Goal: Share content: Share content

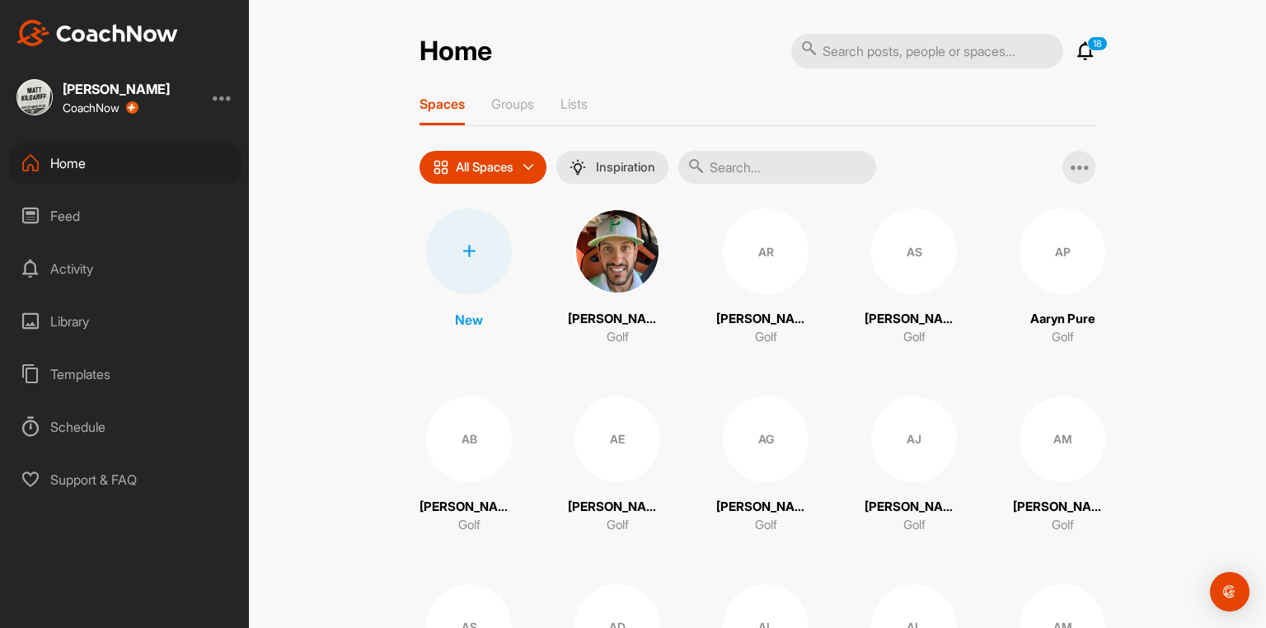
click at [717, 176] on input "text" at bounding box center [777, 167] width 198 height 33
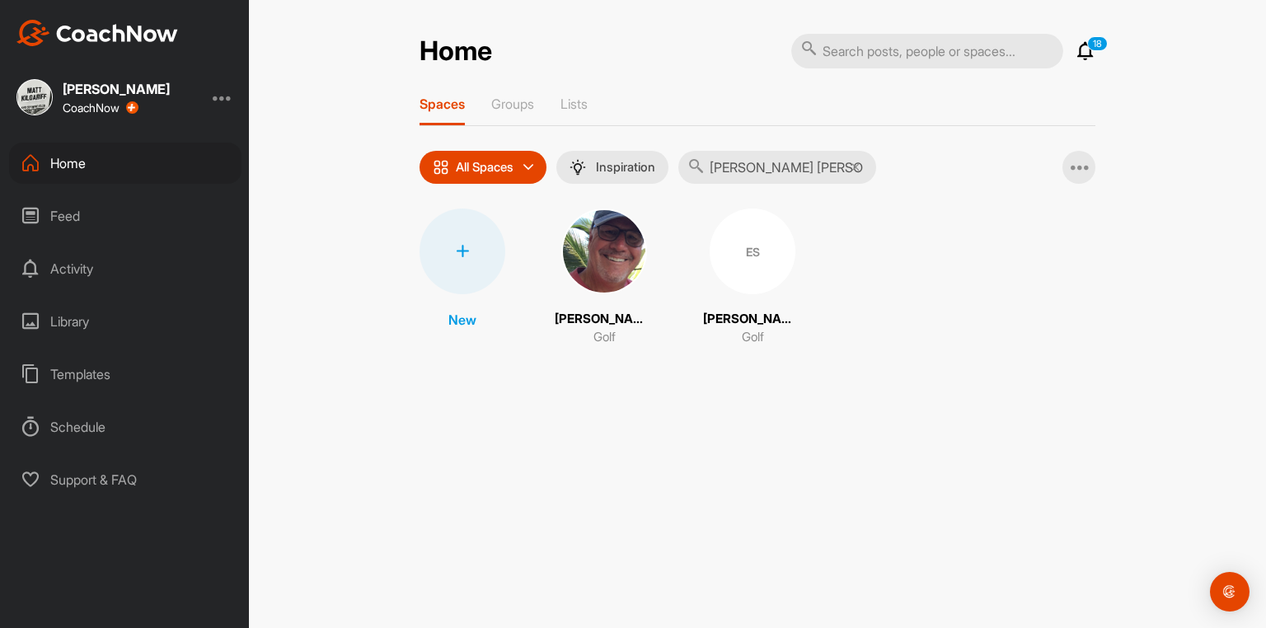
type input "[PERSON_NAME] [PERSON_NAME]"
click at [710, 263] on div "ES" at bounding box center [753, 252] width 86 height 86
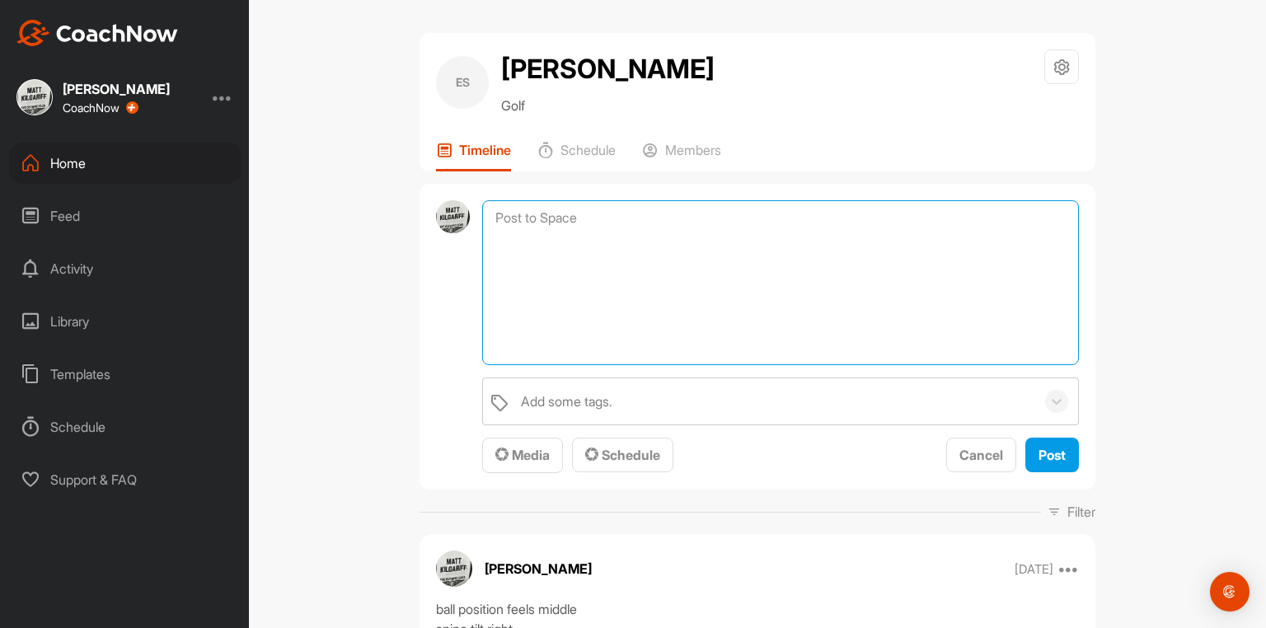
click at [587, 228] on textarea at bounding box center [780, 282] width 597 height 165
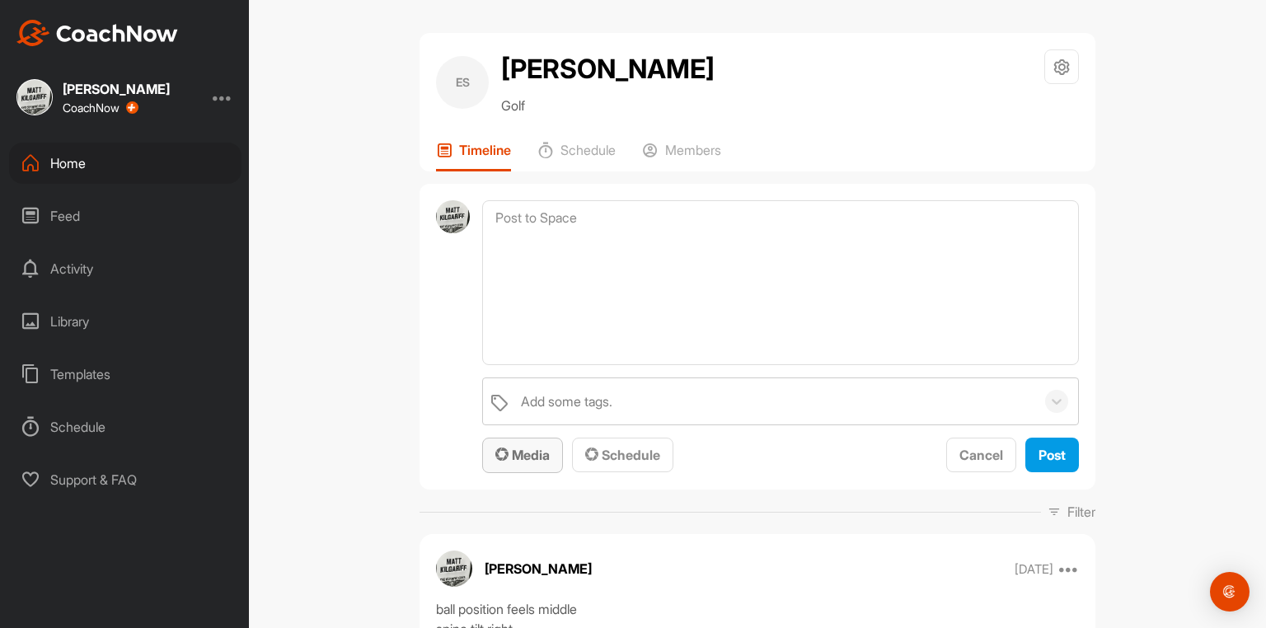
click at [524, 463] on span "Media" at bounding box center [522, 455] width 54 height 16
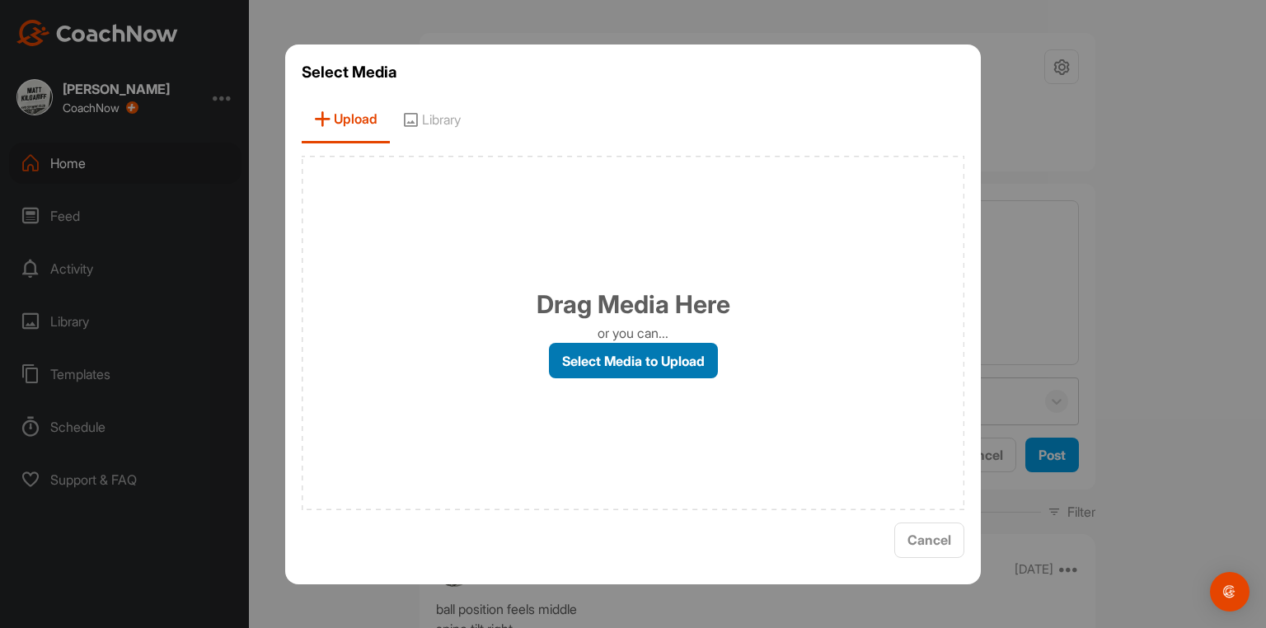
click at [617, 356] on label "Select Media to Upload" at bounding box center [633, 360] width 169 height 35
click at [0, 0] on input "Select Media to Upload" at bounding box center [0, 0] width 0 height 0
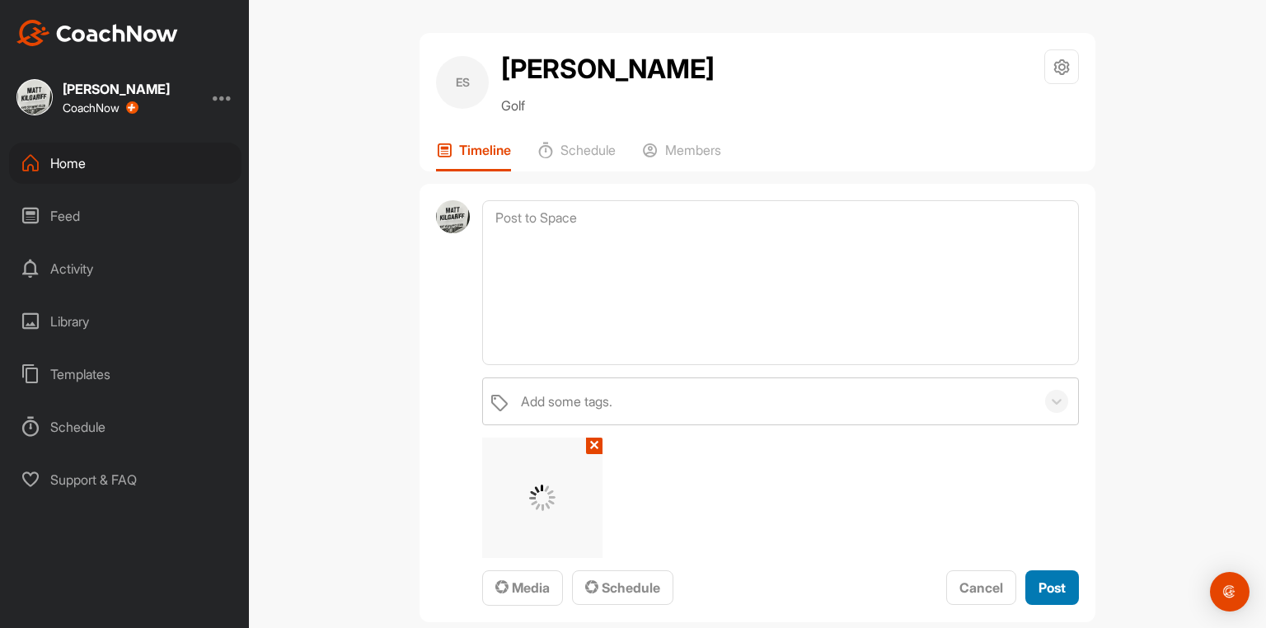
click at [1059, 596] on span "Post" at bounding box center [1052, 588] width 27 height 16
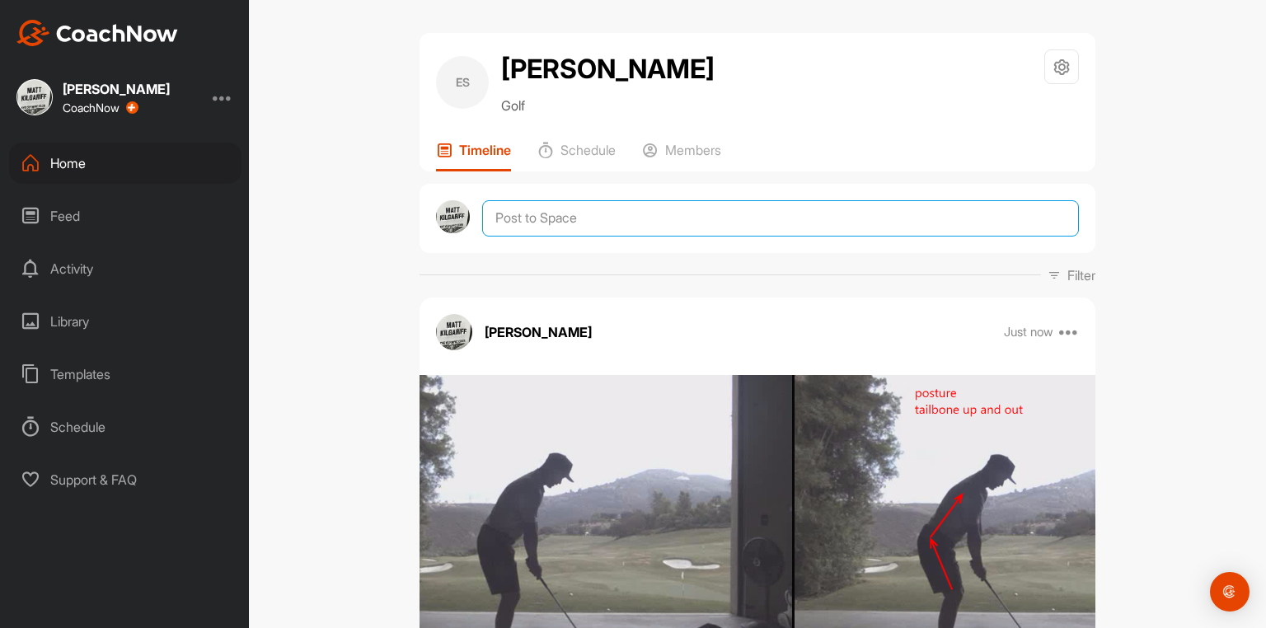
drag, startPoint x: 632, startPoint y: 231, endPoint x: 669, endPoint y: 305, distance: 83.3
click at [629, 231] on textarea at bounding box center [780, 218] width 597 height 36
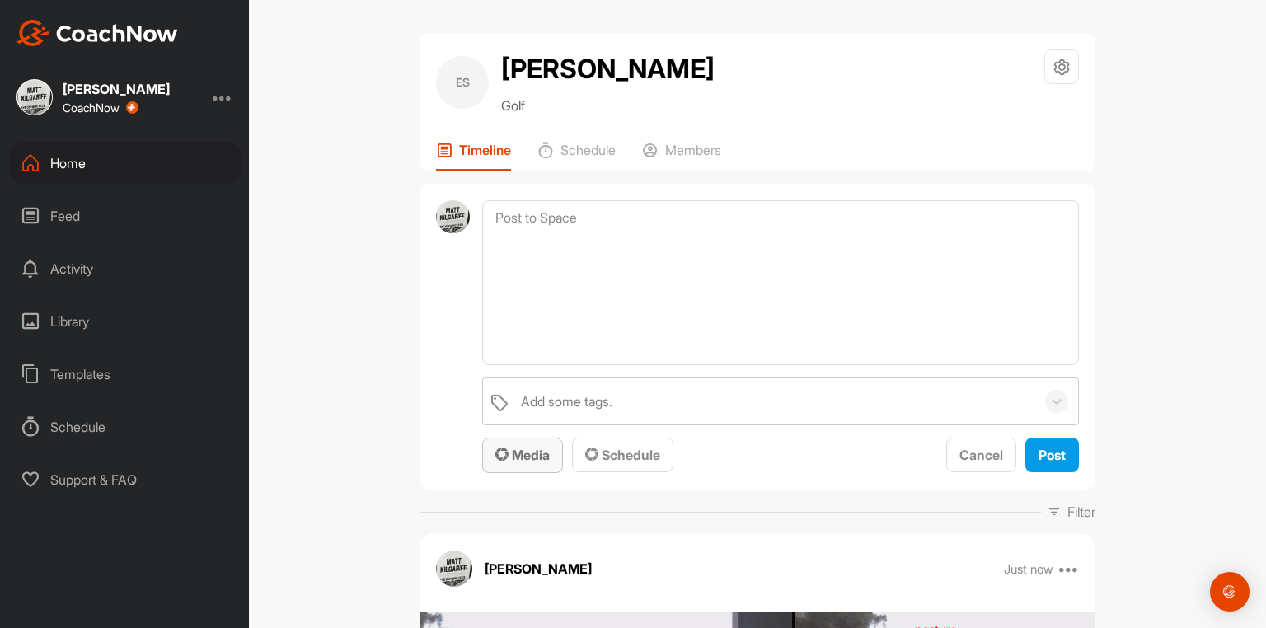
click at [531, 463] on span "Media" at bounding box center [522, 455] width 54 height 16
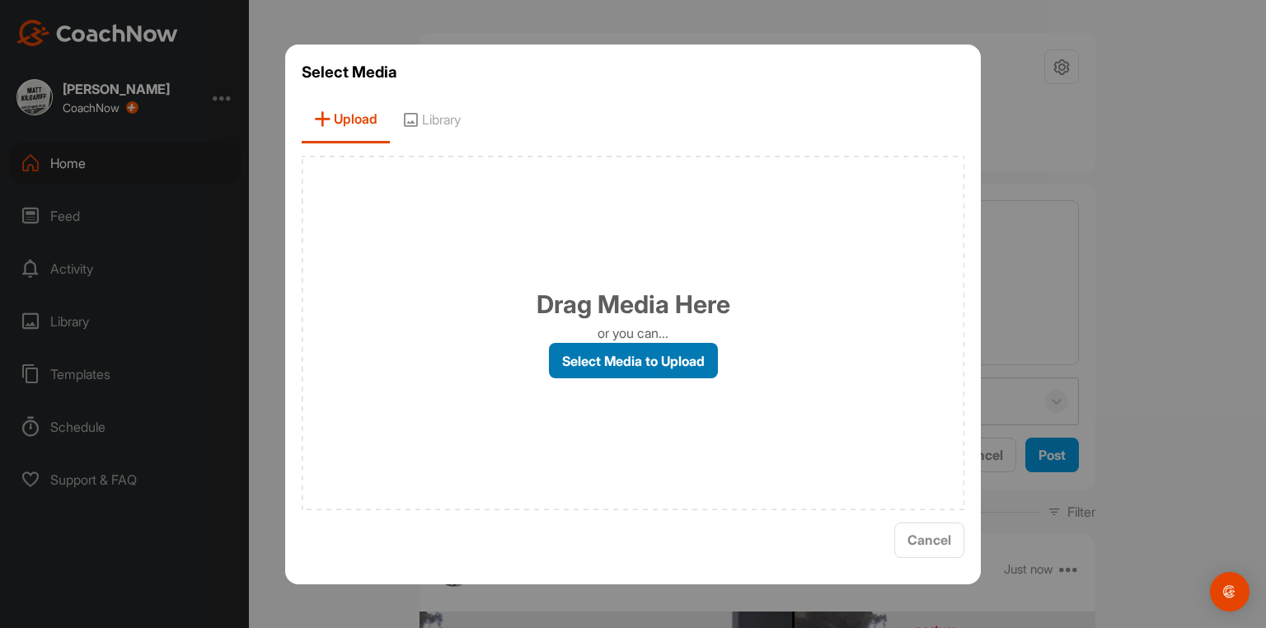
click at [612, 363] on label "Select Media to Upload" at bounding box center [633, 360] width 169 height 35
click at [0, 0] on input "Select Media to Upload" at bounding box center [0, 0] width 0 height 0
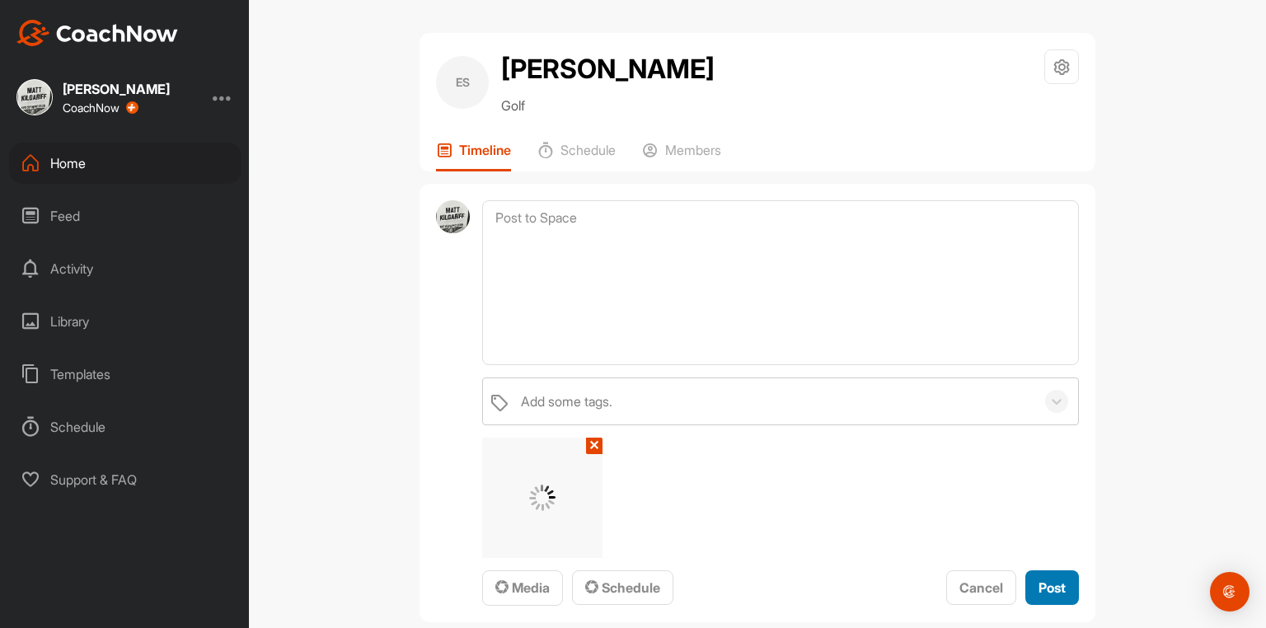
click at [1049, 596] on span "Post" at bounding box center [1052, 588] width 27 height 16
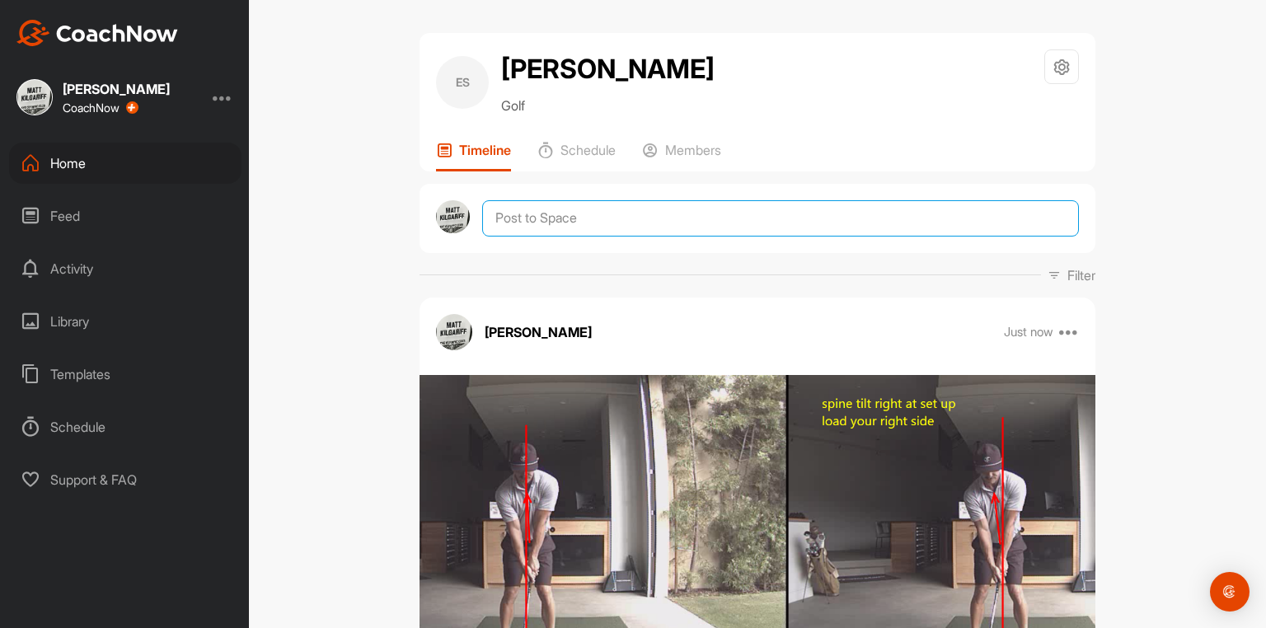
drag, startPoint x: 660, startPoint y: 228, endPoint x: 646, endPoint y: 244, distance: 21.1
click at [653, 228] on textarea at bounding box center [780, 218] width 597 height 36
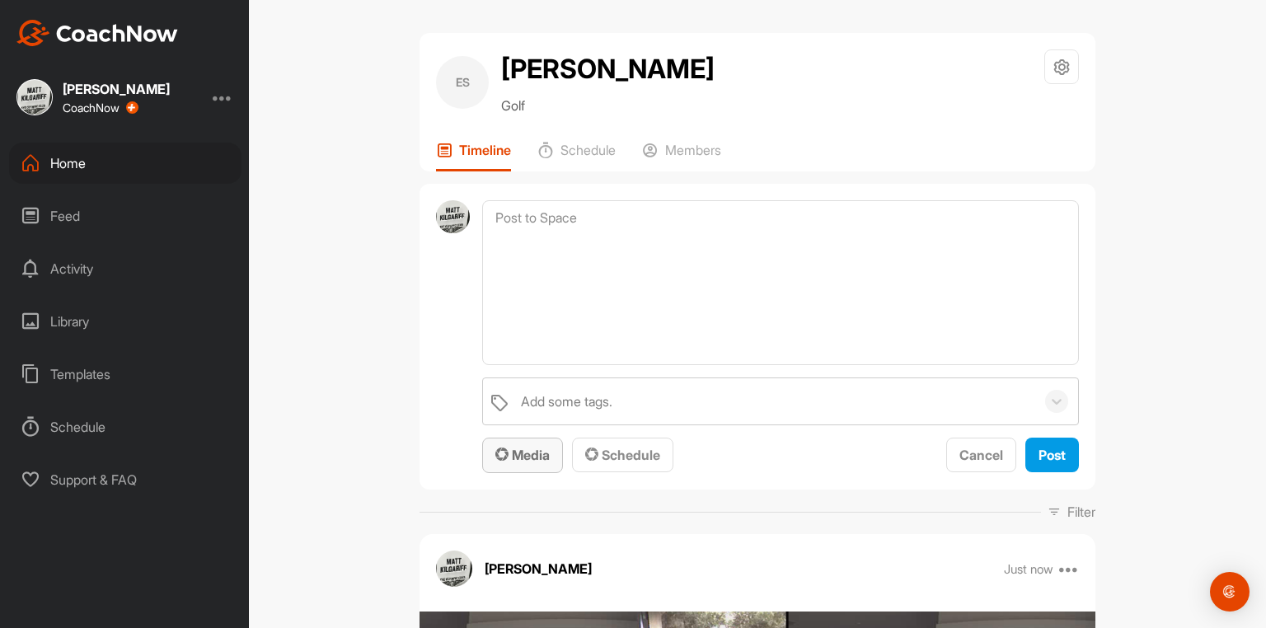
click at [536, 461] on span "Media" at bounding box center [522, 455] width 54 height 16
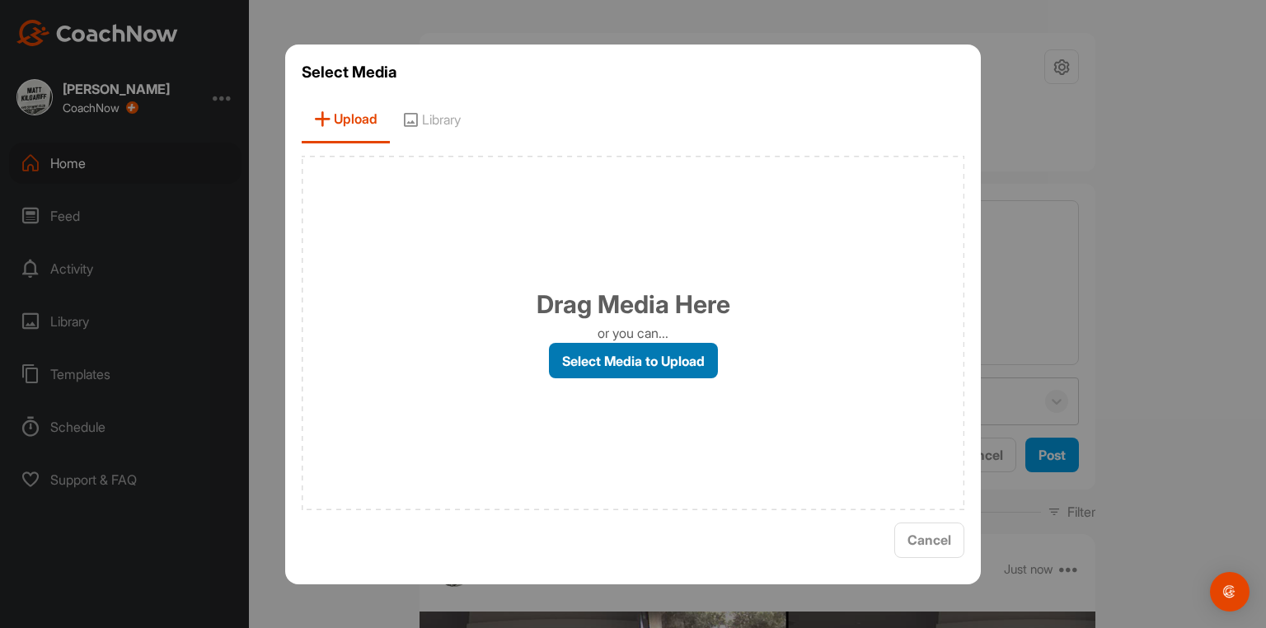
click at [623, 354] on label "Select Media to Upload" at bounding box center [633, 360] width 169 height 35
click at [0, 0] on input "Select Media to Upload" at bounding box center [0, 0] width 0 height 0
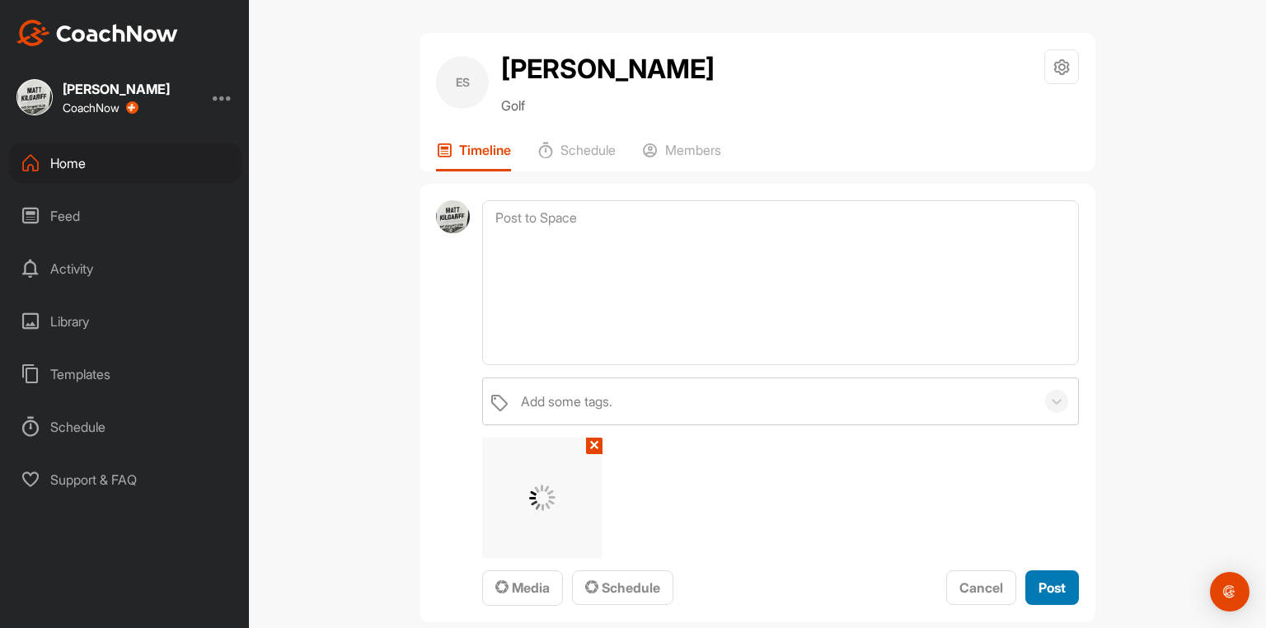
click at [1046, 596] on span "Post" at bounding box center [1052, 588] width 27 height 16
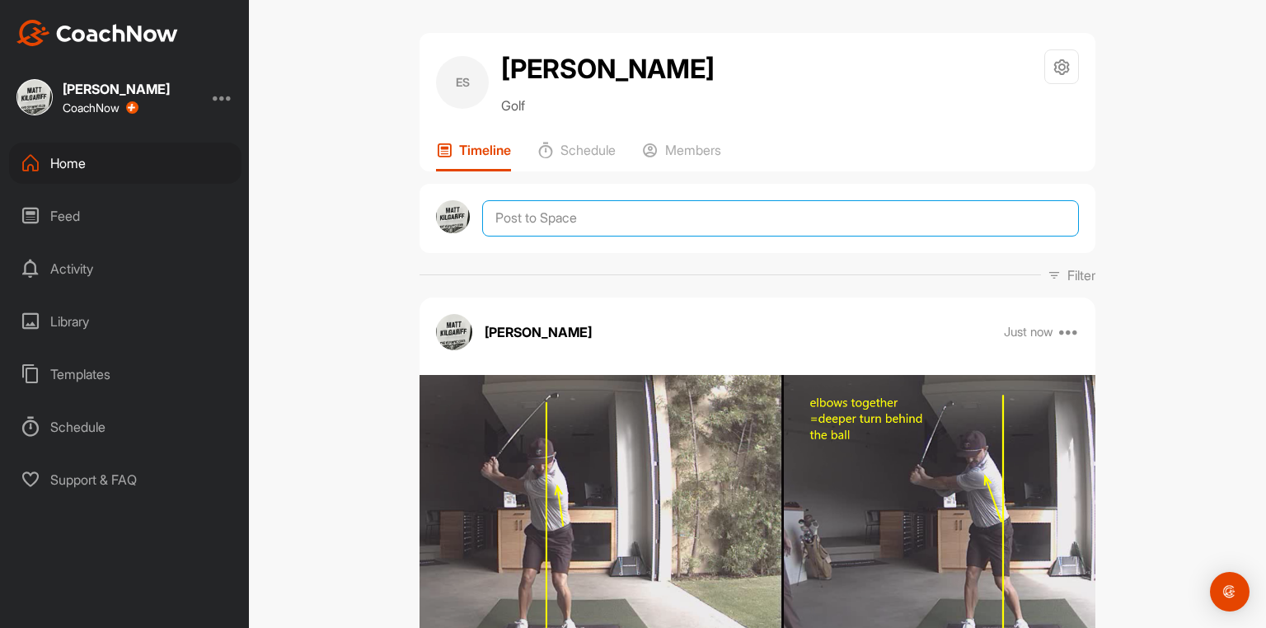
click at [616, 237] on textarea at bounding box center [780, 218] width 597 height 36
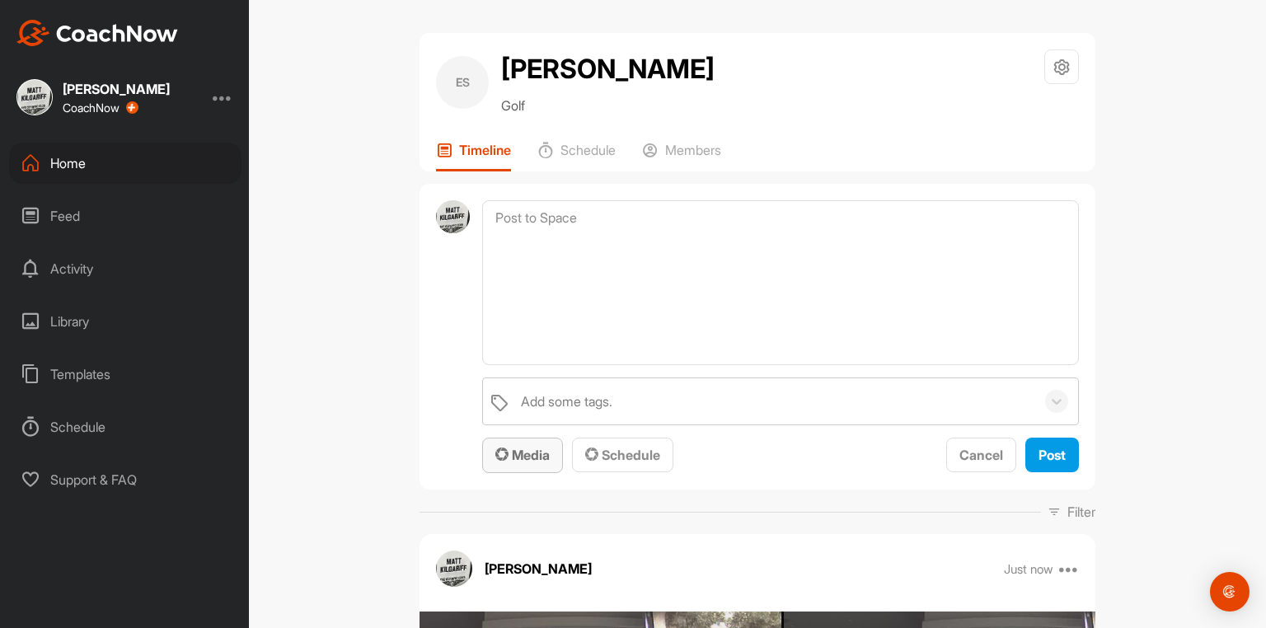
click at [526, 473] on button "Media" at bounding box center [522, 455] width 81 height 35
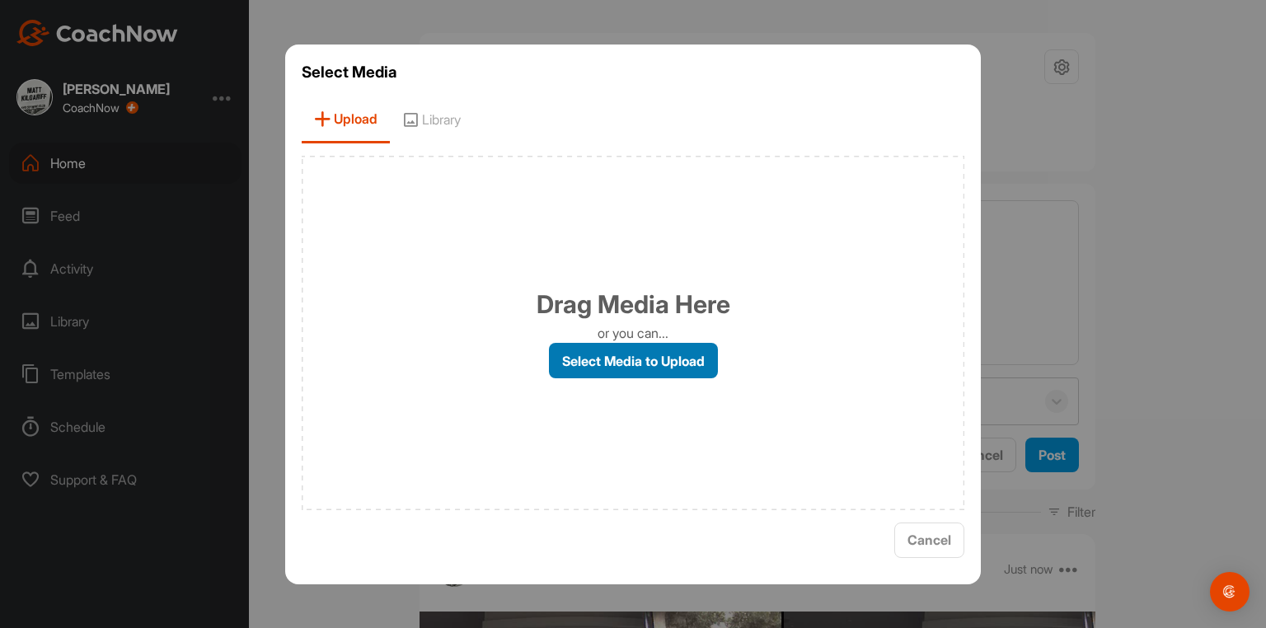
click at [627, 357] on label "Select Media to Upload" at bounding box center [633, 360] width 169 height 35
click at [0, 0] on input "Select Media to Upload" at bounding box center [0, 0] width 0 height 0
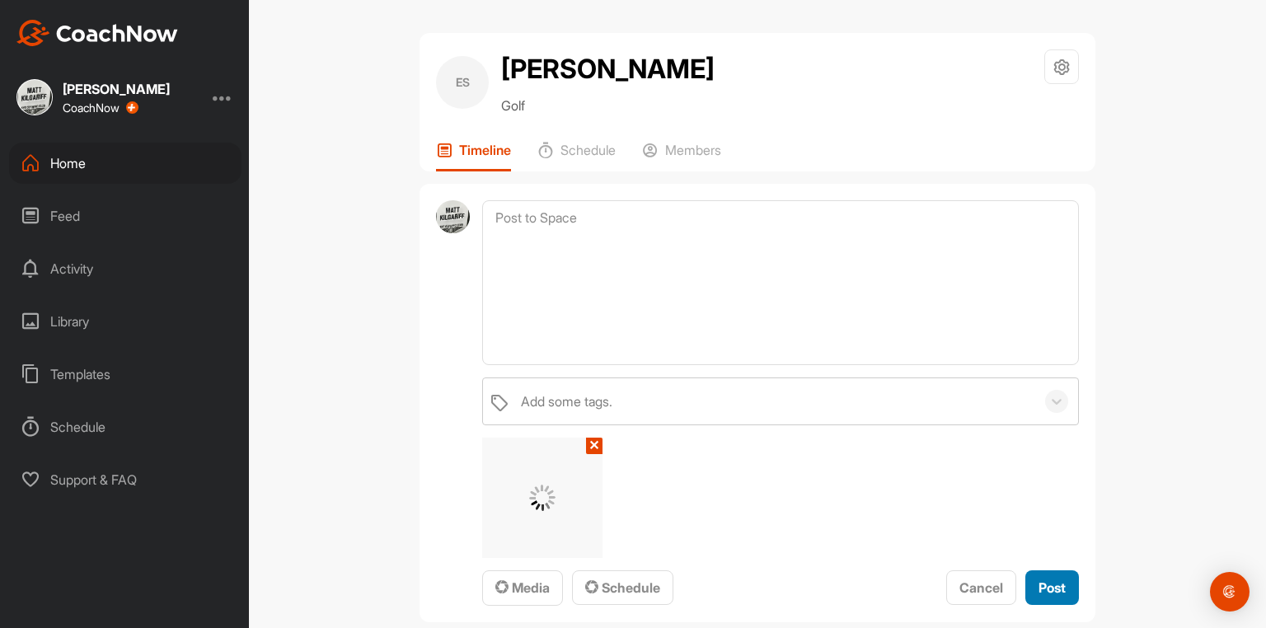
click at [1044, 592] on span "Post" at bounding box center [1052, 588] width 27 height 16
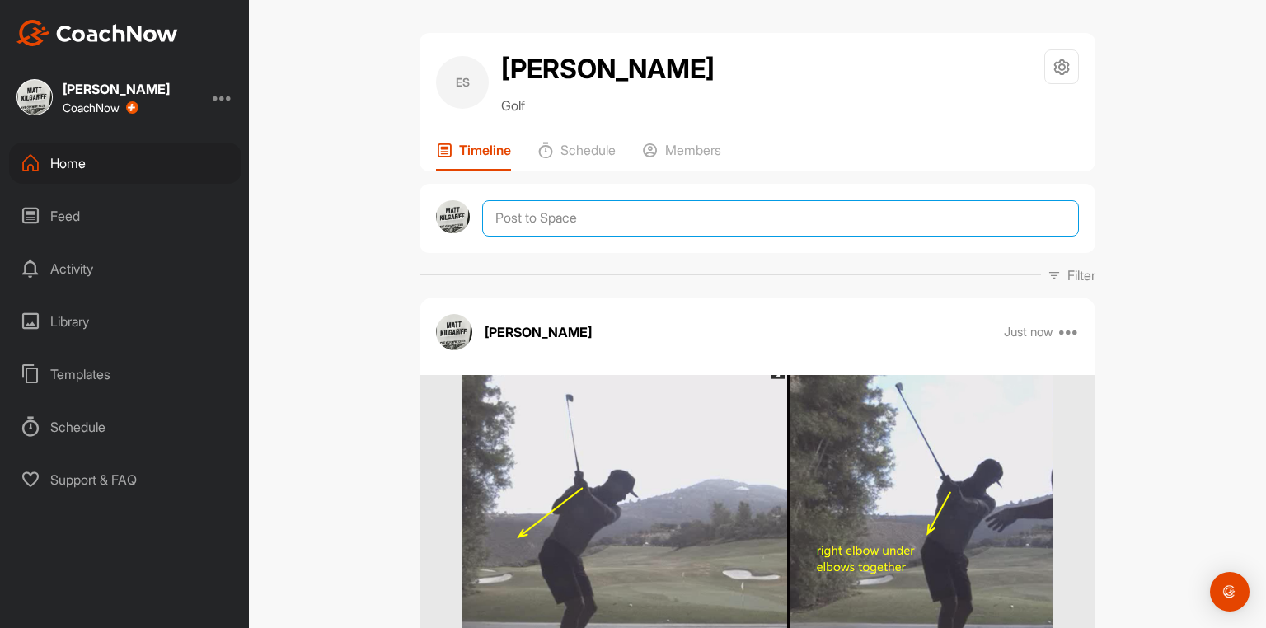
drag, startPoint x: 657, startPoint y: 220, endPoint x: 640, endPoint y: 256, distance: 39.5
click at [649, 232] on textarea at bounding box center [780, 218] width 597 height 36
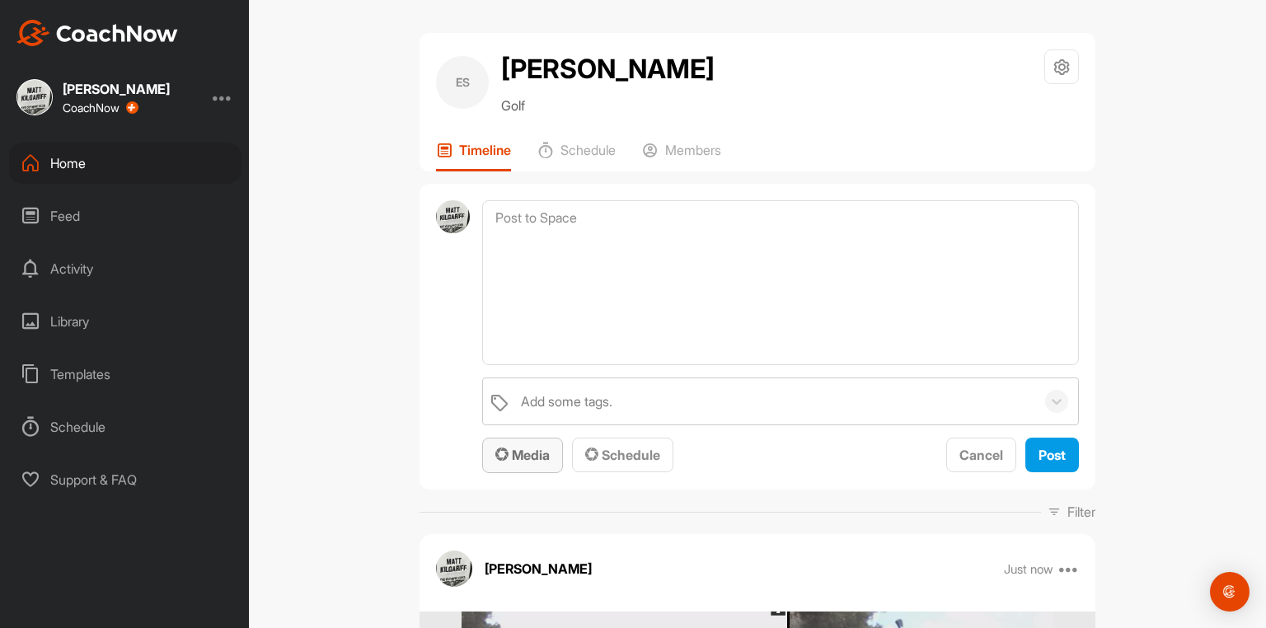
click at [528, 462] on span "Media" at bounding box center [522, 455] width 54 height 16
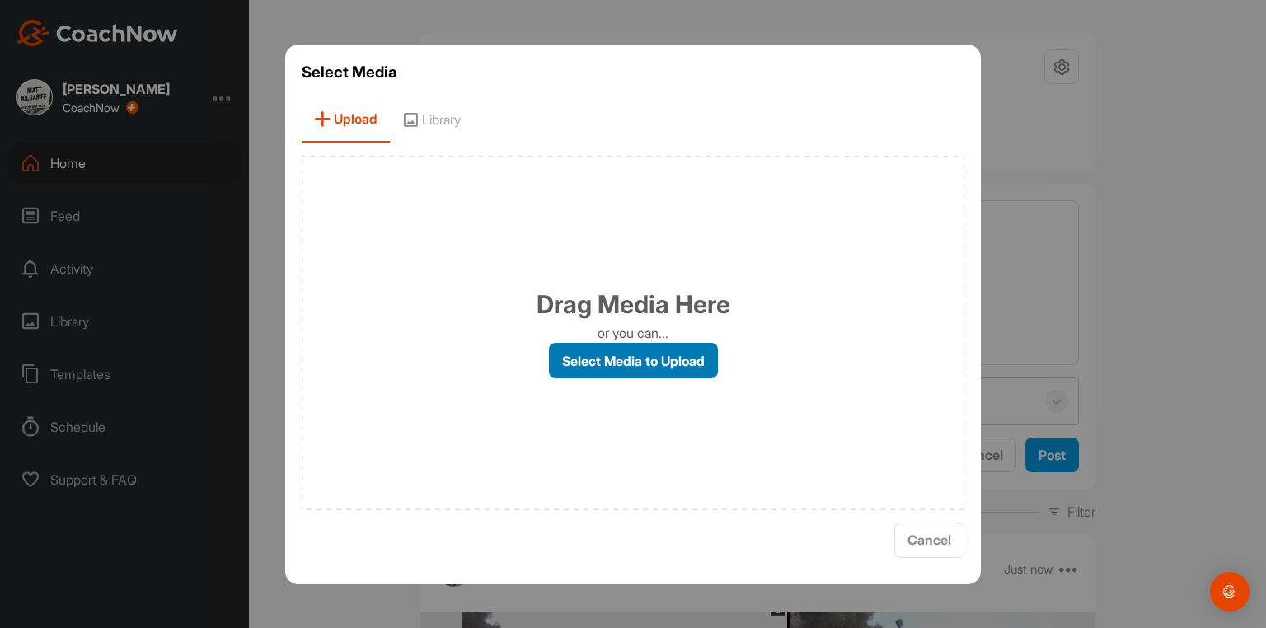
click at [612, 363] on label "Select Media to Upload" at bounding box center [633, 360] width 169 height 35
click at [0, 0] on input "Select Media to Upload" at bounding box center [0, 0] width 0 height 0
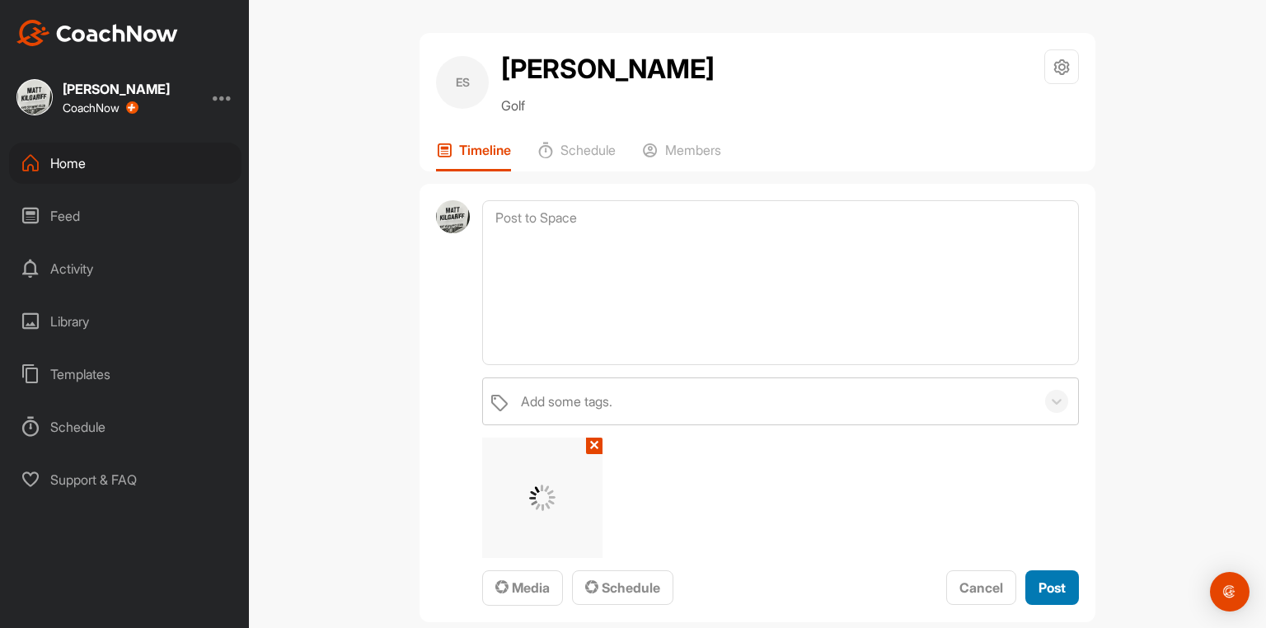
click at [1039, 594] on span "Post" at bounding box center [1052, 588] width 27 height 16
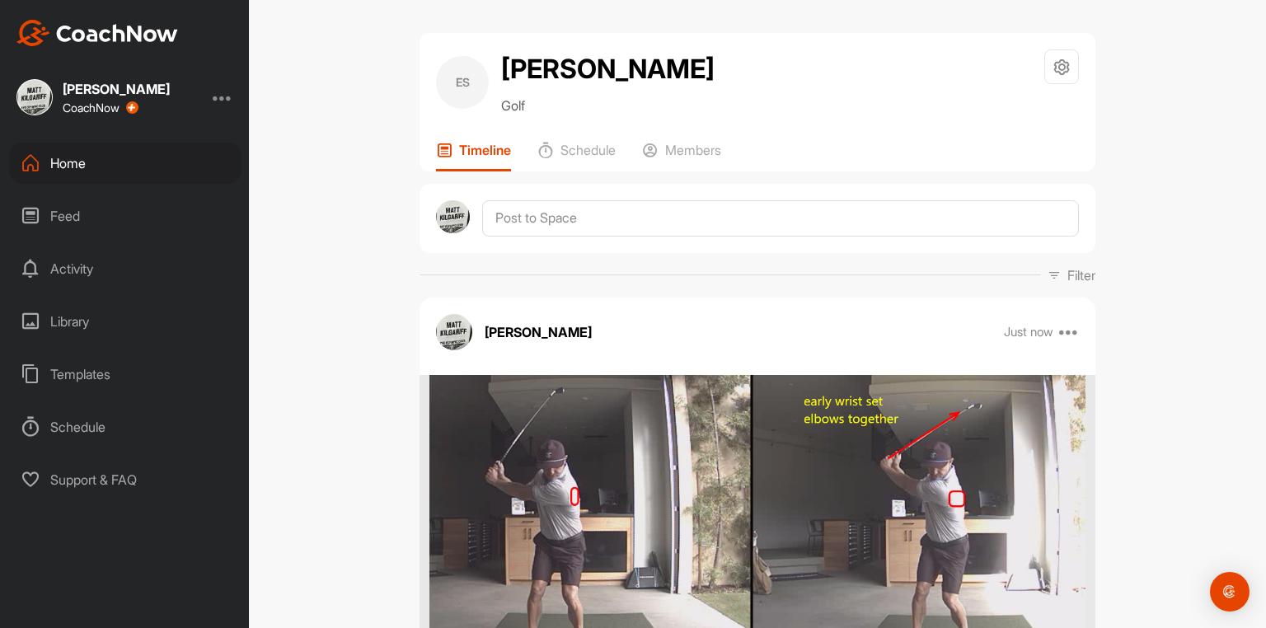
click at [79, 157] on div "Home" at bounding box center [125, 163] width 232 height 41
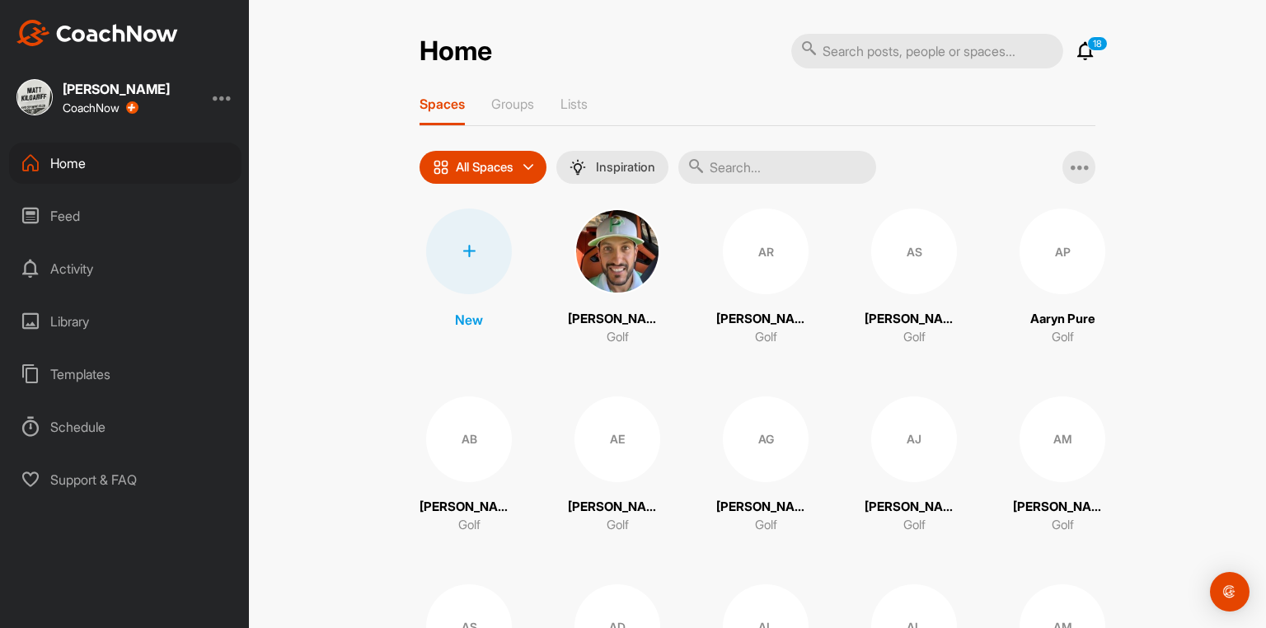
click at [747, 176] on input "text" at bounding box center [777, 167] width 198 height 33
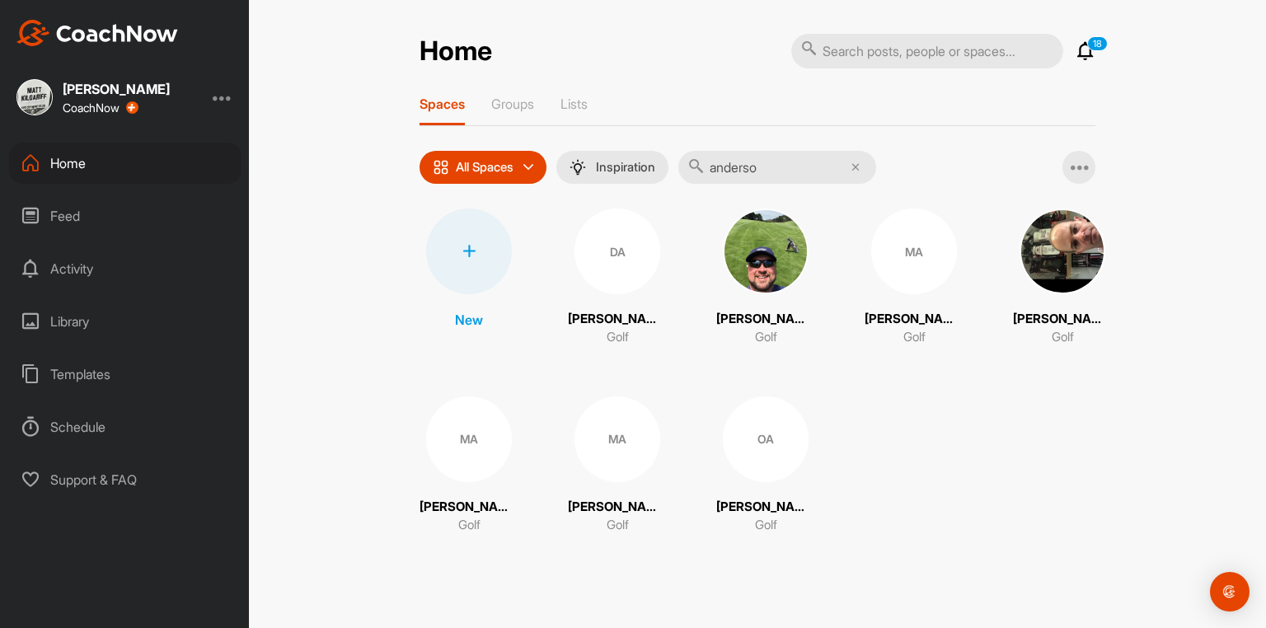
type input "anderso"
click at [615, 279] on div "DA" at bounding box center [618, 252] width 86 height 86
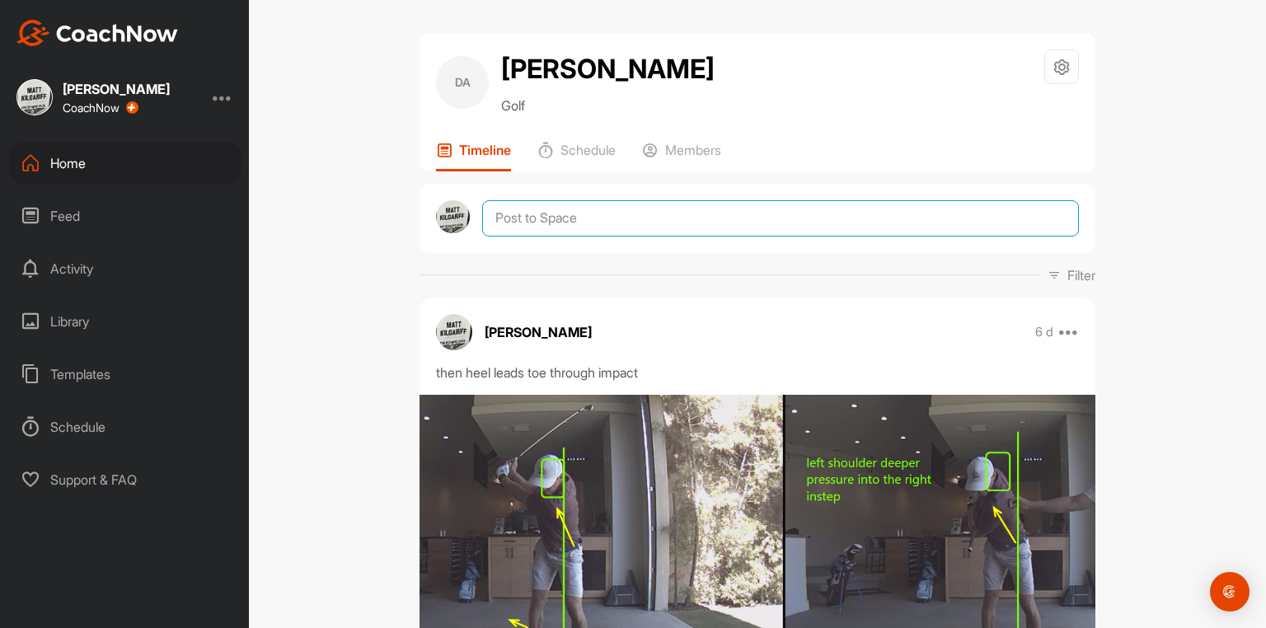
drag, startPoint x: 683, startPoint y: 223, endPoint x: 673, endPoint y: 225, distance: 10.2
click at [679, 223] on textarea at bounding box center [780, 218] width 597 height 36
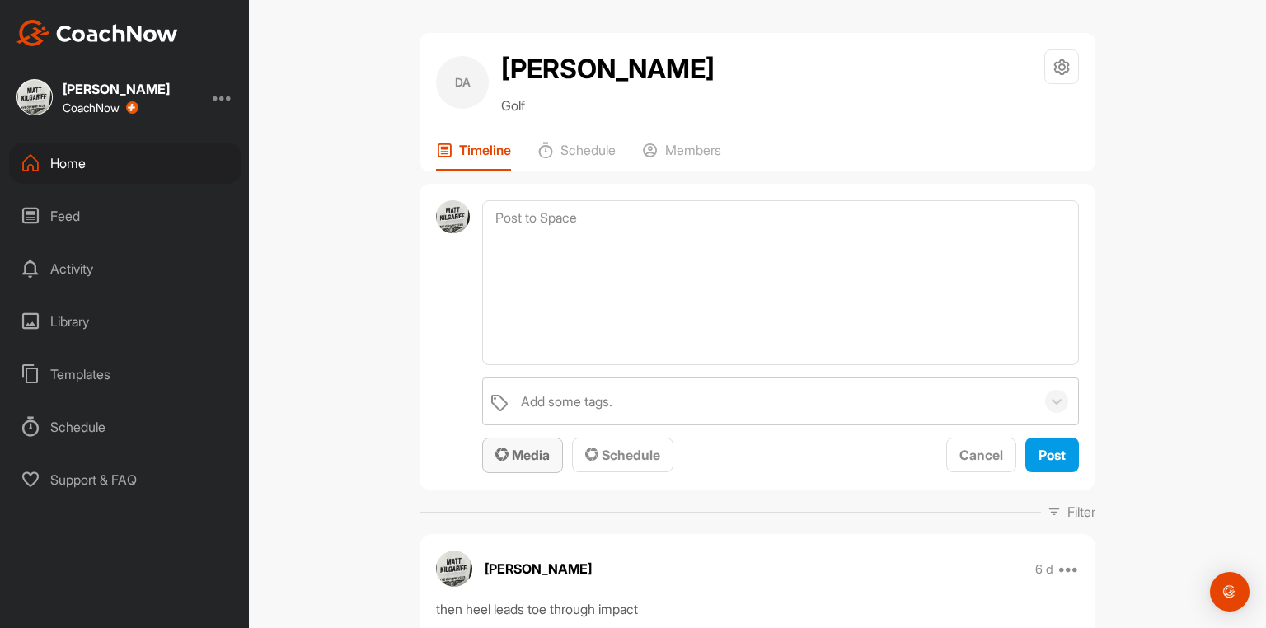
click at [528, 463] on span "Media" at bounding box center [522, 455] width 54 height 16
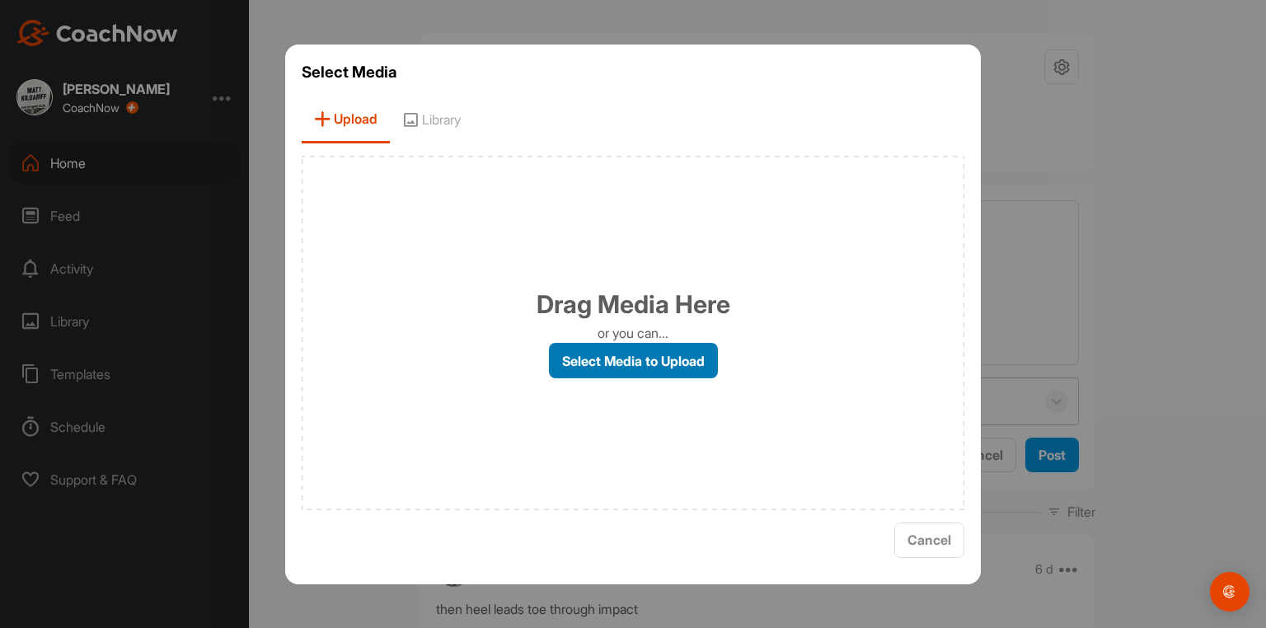
click at [613, 363] on label "Select Media to Upload" at bounding box center [633, 360] width 169 height 35
click at [0, 0] on input "Select Media to Upload" at bounding box center [0, 0] width 0 height 0
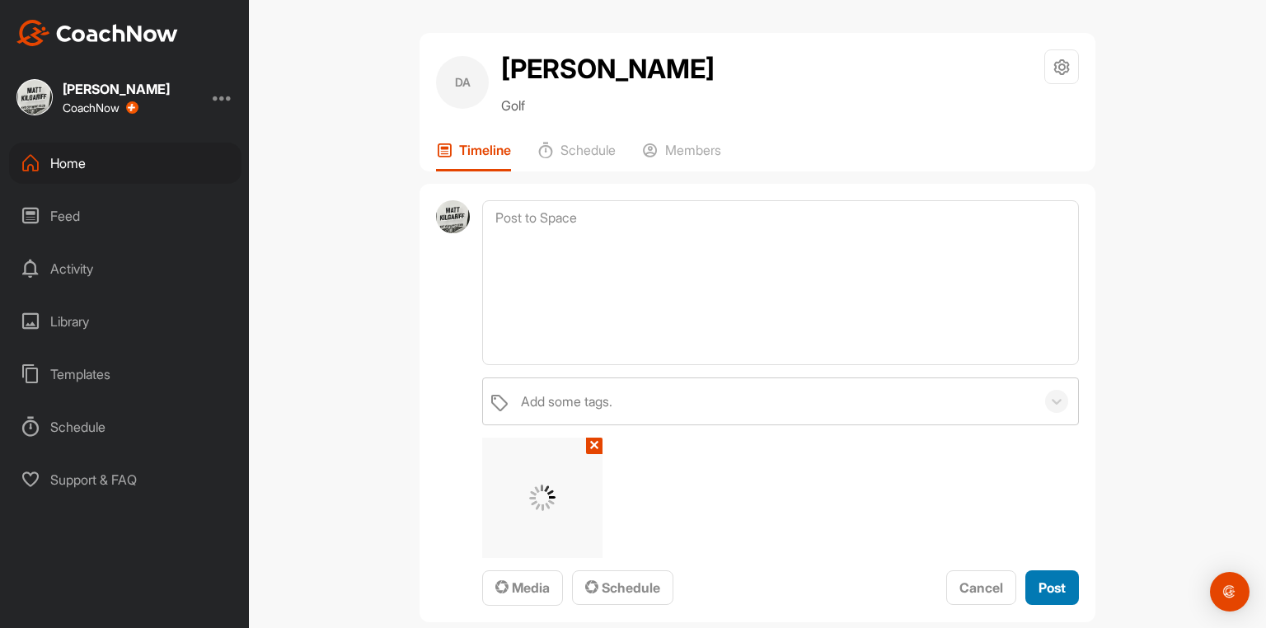
click at [1054, 594] on span "Post" at bounding box center [1052, 588] width 27 height 16
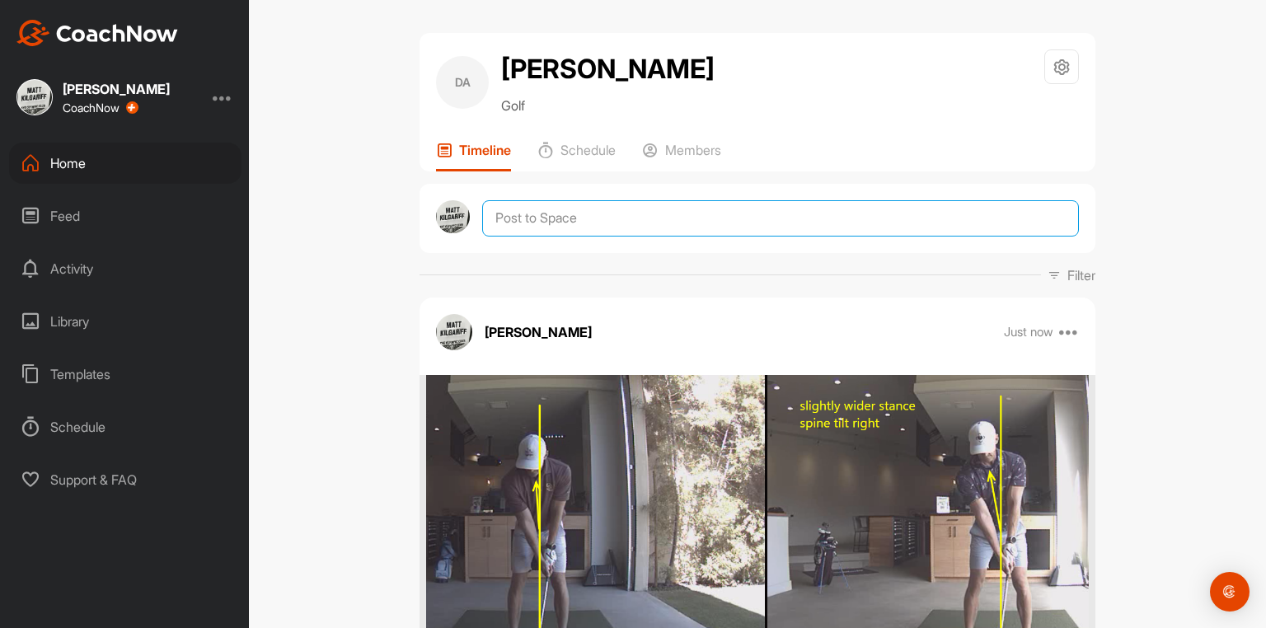
drag, startPoint x: 731, startPoint y: 229, endPoint x: 689, endPoint y: 253, distance: 48.4
click at [724, 231] on textarea at bounding box center [780, 218] width 597 height 36
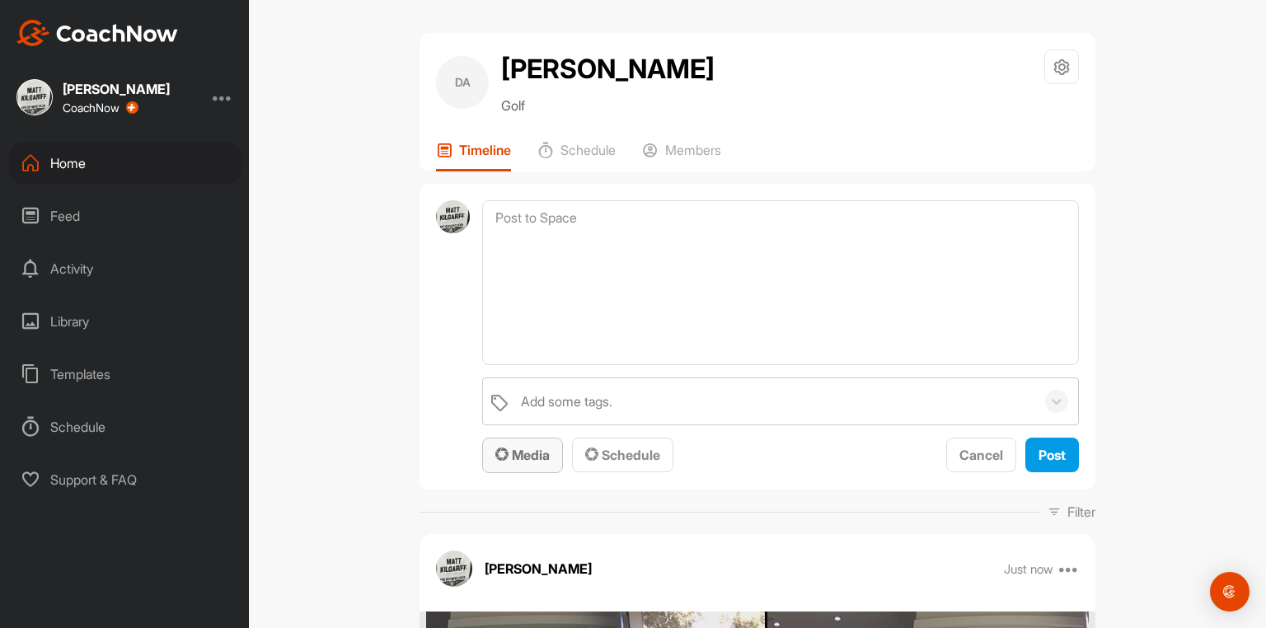
click at [529, 463] on span "Media" at bounding box center [522, 455] width 54 height 16
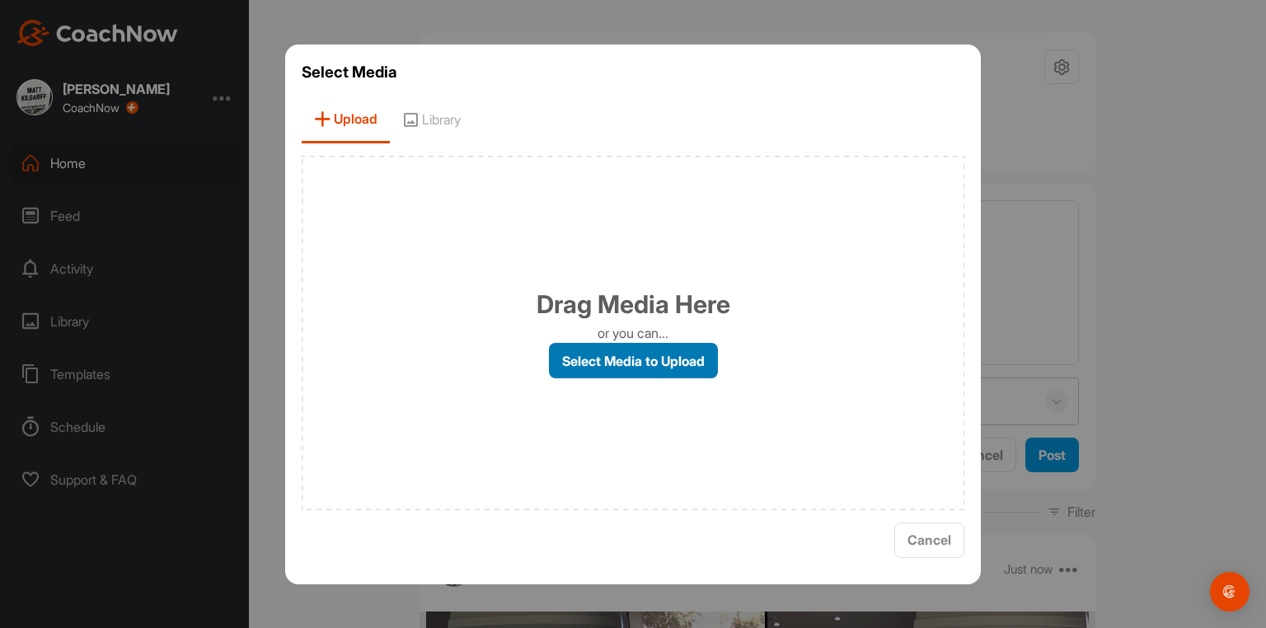
click at [624, 363] on label "Select Media to Upload" at bounding box center [633, 360] width 169 height 35
click at [0, 0] on input "Select Media to Upload" at bounding box center [0, 0] width 0 height 0
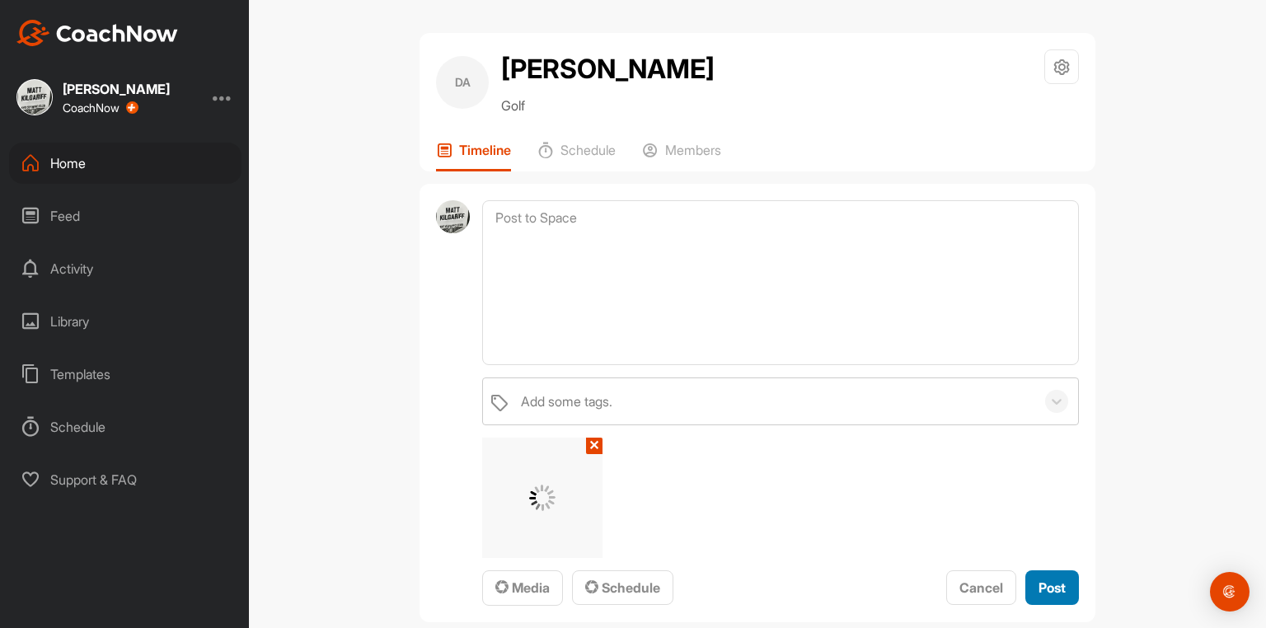
click at [1049, 595] on span "Post" at bounding box center [1052, 588] width 27 height 16
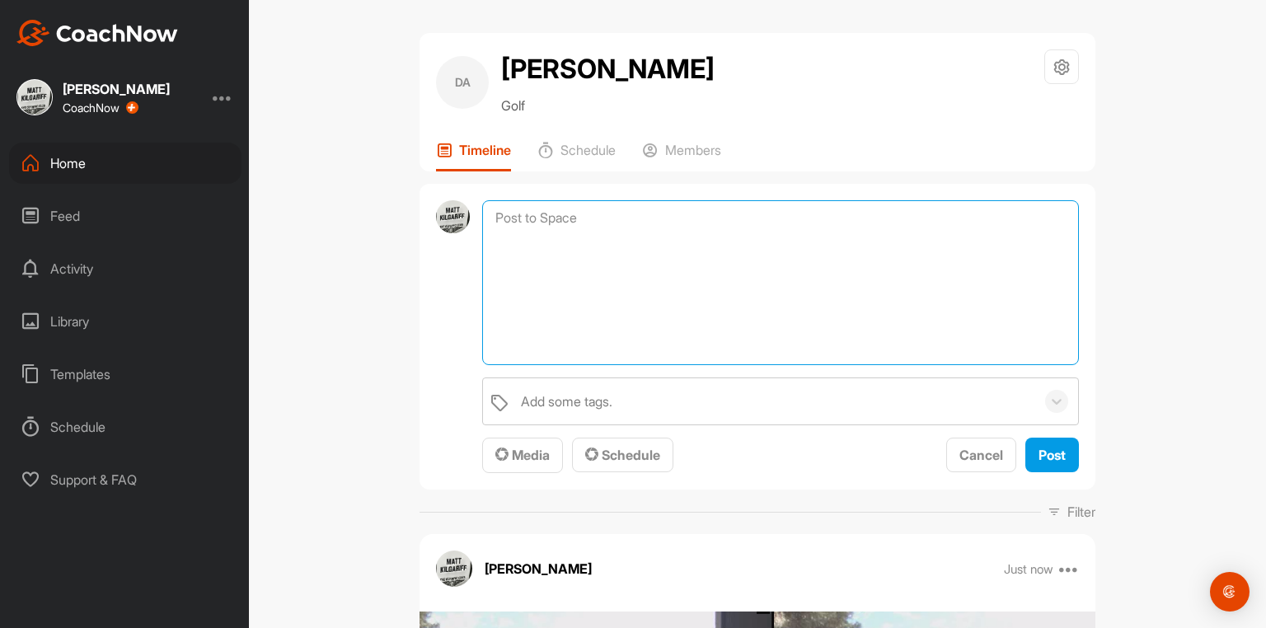
drag, startPoint x: 607, startPoint y: 237, endPoint x: 570, endPoint y: 333, distance: 103.1
click at [604, 238] on textarea at bounding box center [780, 282] width 597 height 165
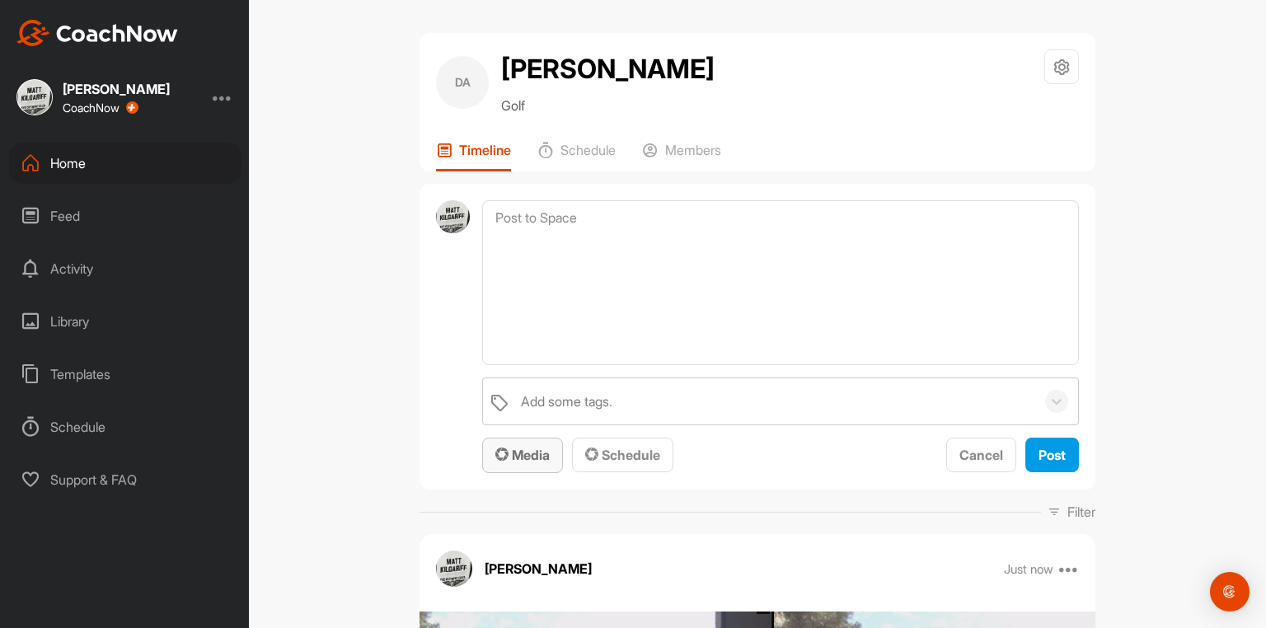
click at [524, 463] on span "Media" at bounding box center [522, 455] width 54 height 16
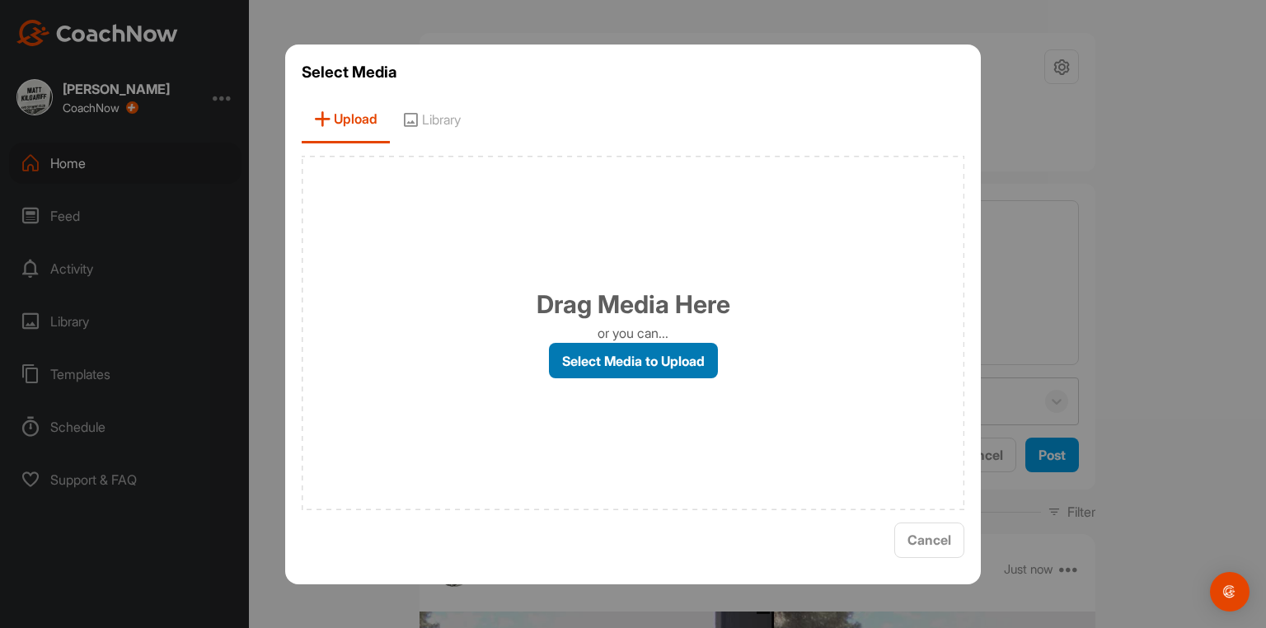
click at [623, 362] on label "Select Media to Upload" at bounding box center [633, 360] width 169 height 35
click at [0, 0] on input "Select Media to Upload" at bounding box center [0, 0] width 0 height 0
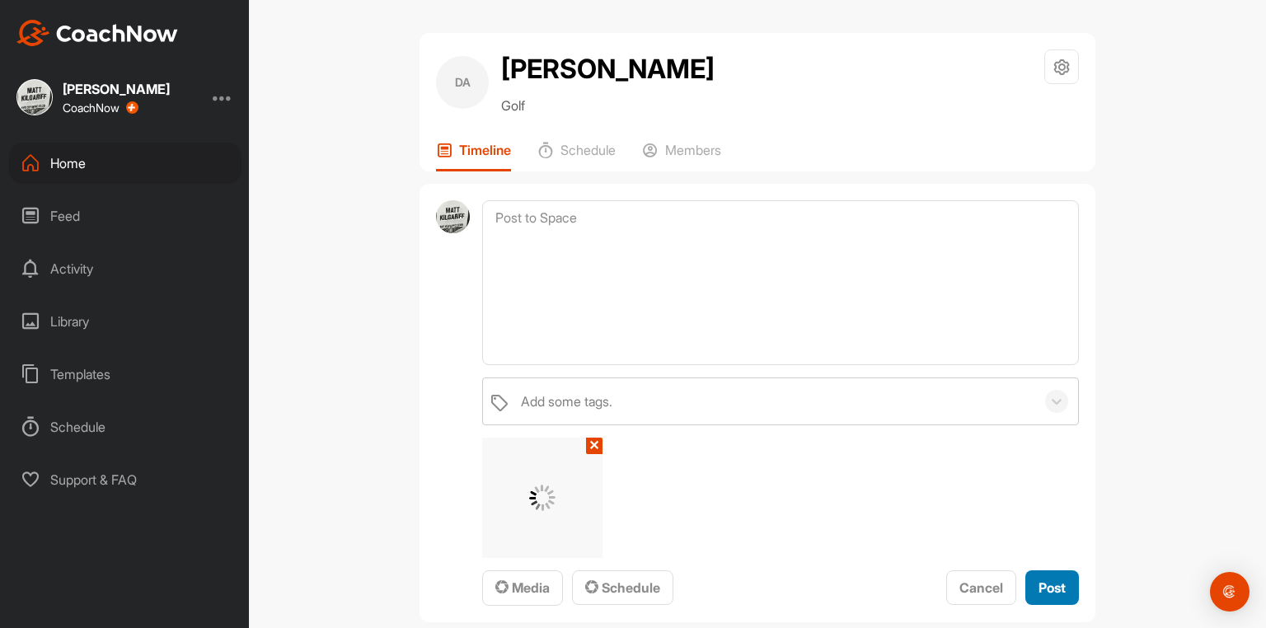
drag, startPoint x: 1049, startPoint y: 590, endPoint x: 930, endPoint y: 477, distance: 165.0
click at [1049, 591] on span "Post" at bounding box center [1052, 588] width 27 height 16
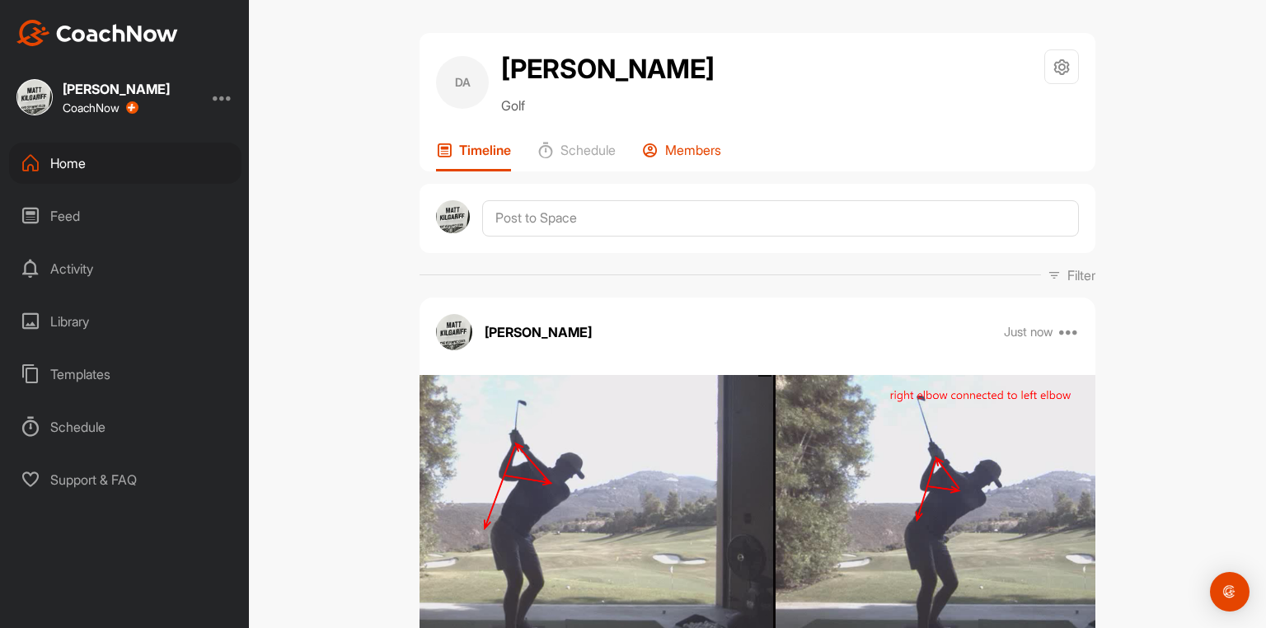
click at [692, 154] on p "Members" at bounding box center [693, 150] width 56 height 16
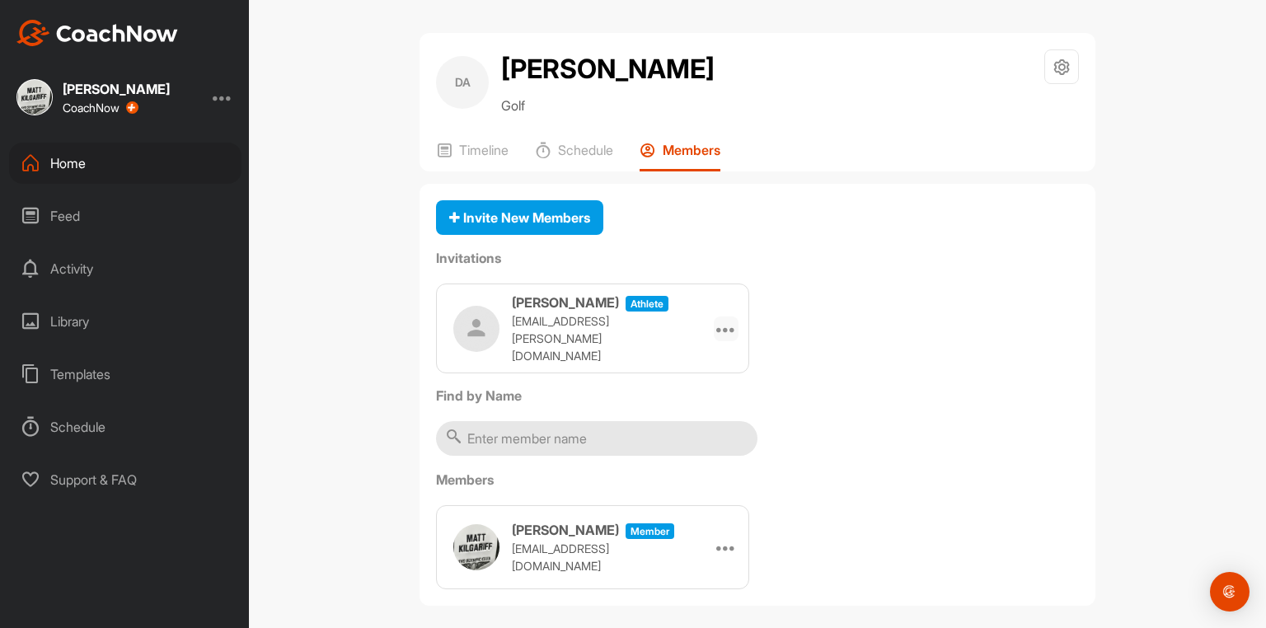
click at [722, 336] on icon at bounding box center [726, 329] width 20 height 20
click at [679, 435] on li "Re-send" at bounding box center [694, 427] width 88 height 52
click at [465, 152] on p "Timeline" at bounding box center [483, 150] width 49 height 16
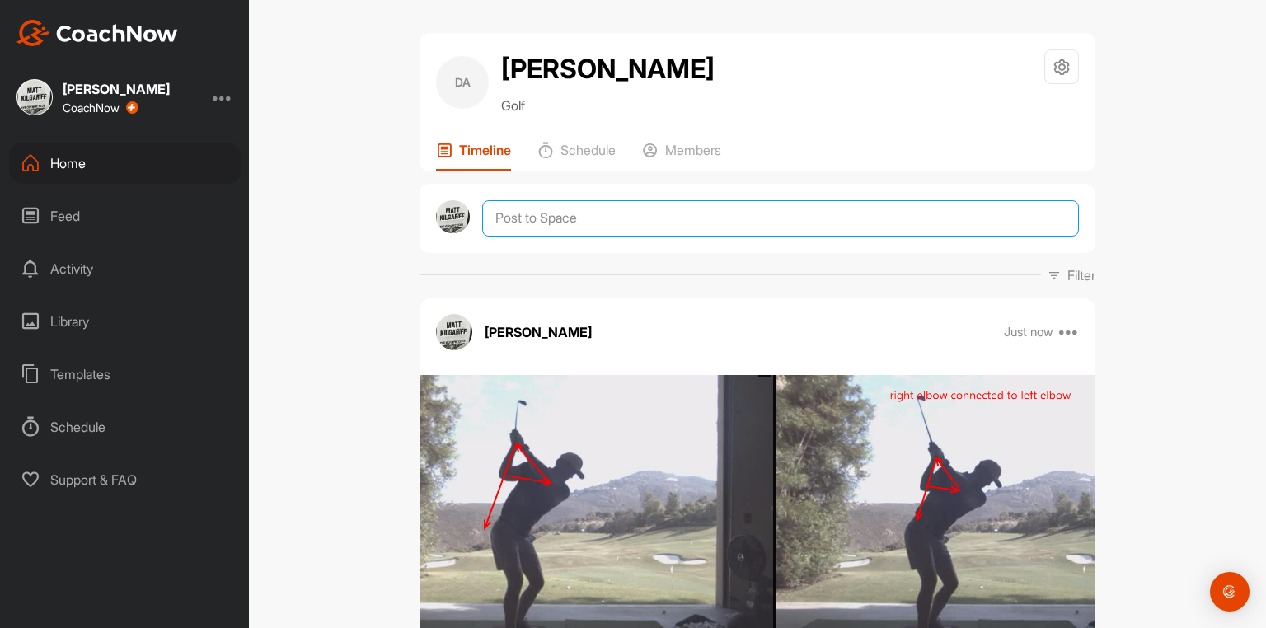
click at [519, 224] on textarea at bounding box center [780, 218] width 597 height 36
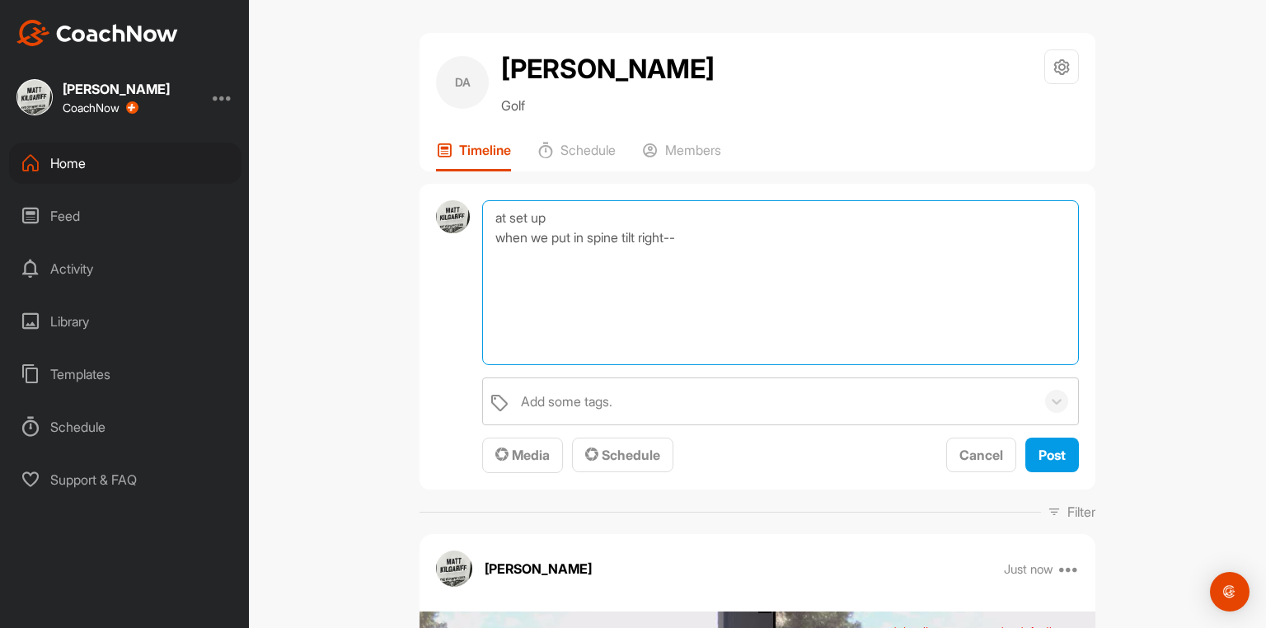
drag, startPoint x: 584, startPoint y: 247, endPoint x: 534, endPoint y: 250, distance: 49.5
click at [534, 250] on textarea "at set up when we put in spine tilt right--" at bounding box center [780, 282] width 597 height 165
click at [658, 246] on textarea "at set up when you spine tilt right--" at bounding box center [780, 282] width 597 height 165
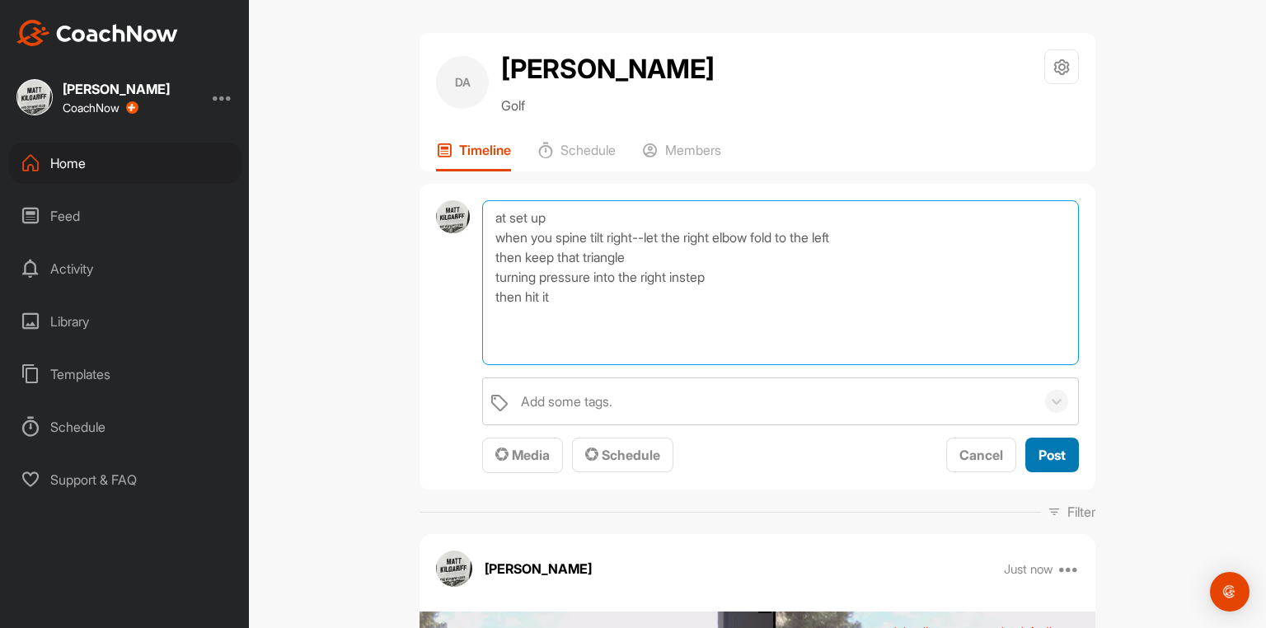
type textarea "at set up when you spine tilt right--let the right elbow fold to the left then …"
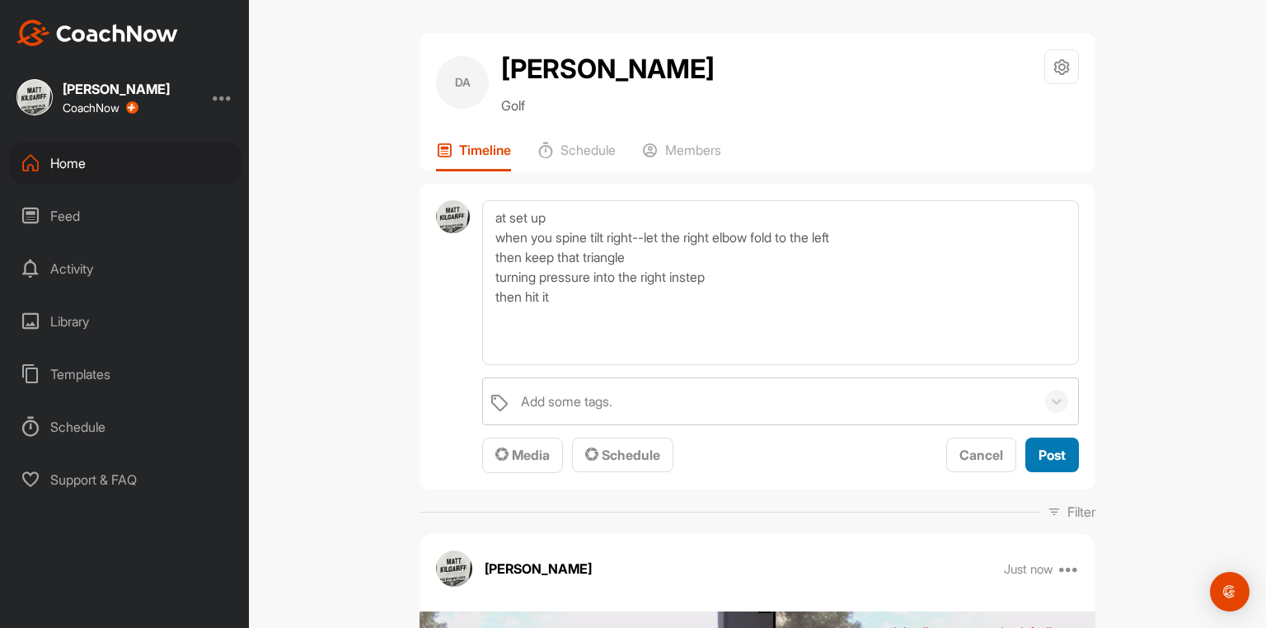
click at [1053, 463] on span "Post" at bounding box center [1052, 455] width 27 height 16
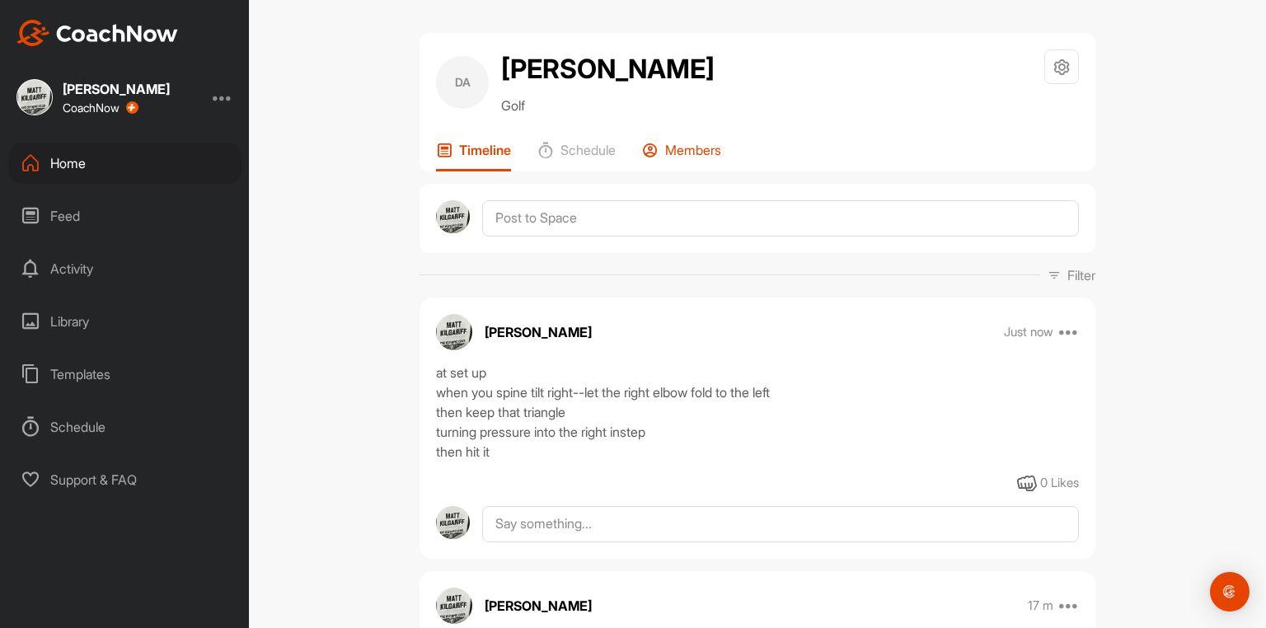
click at [689, 158] on p "Members" at bounding box center [693, 150] width 56 height 16
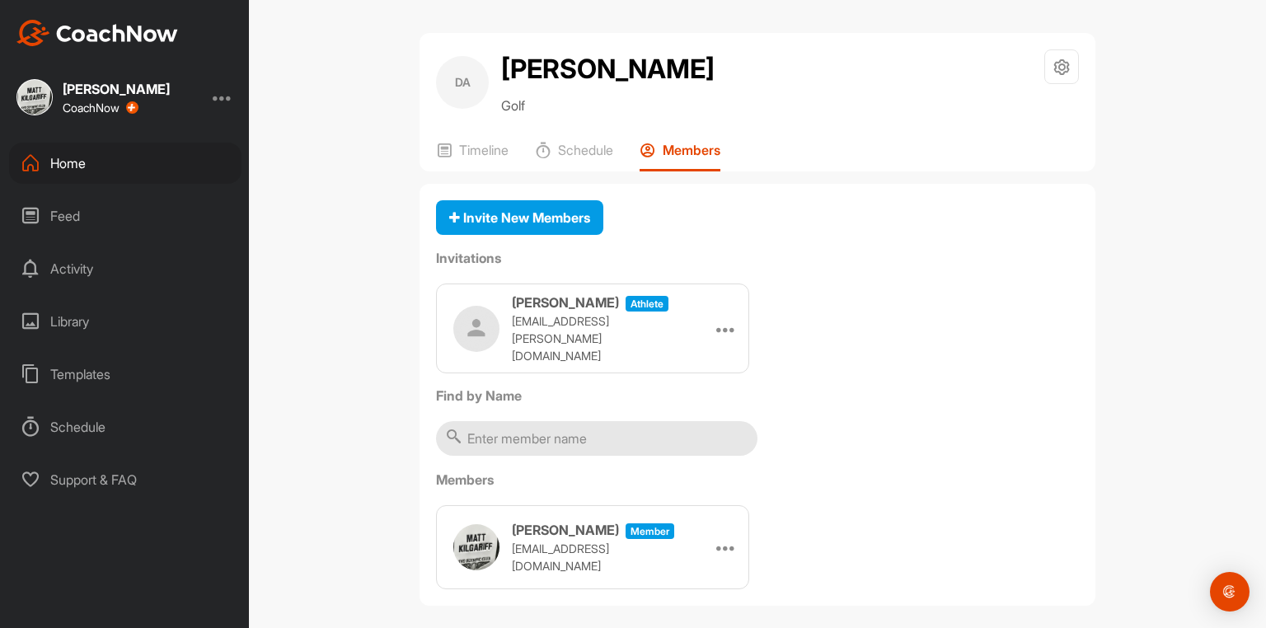
click at [70, 158] on div "Home" at bounding box center [125, 163] width 232 height 41
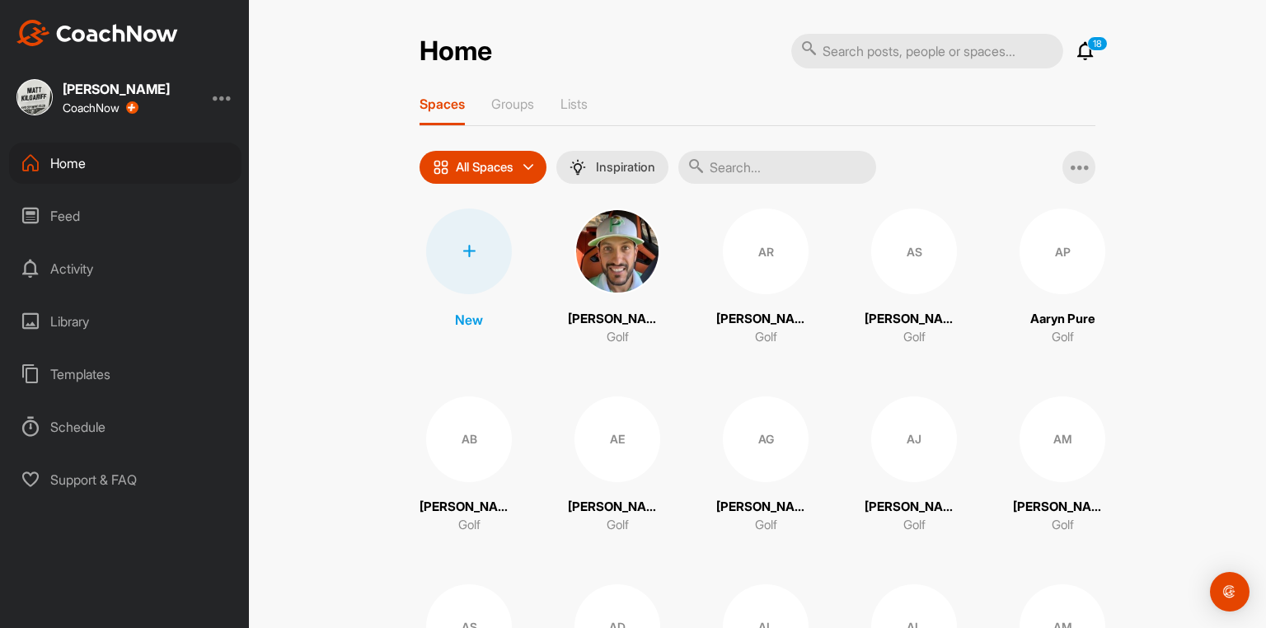
click at [743, 180] on input "text" at bounding box center [777, 167] width 198 height 33
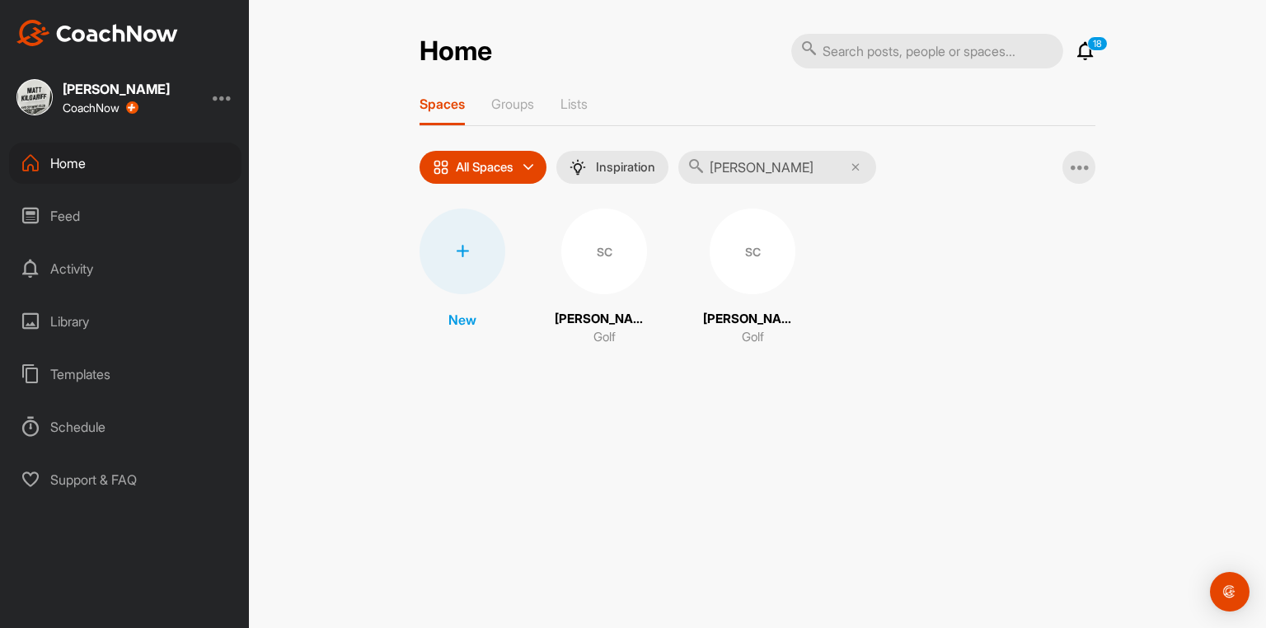
type input "[PERSON_NAME]"
click at [710, 275] on div "SC" at bounding box center [753, 252] width 86 height 86
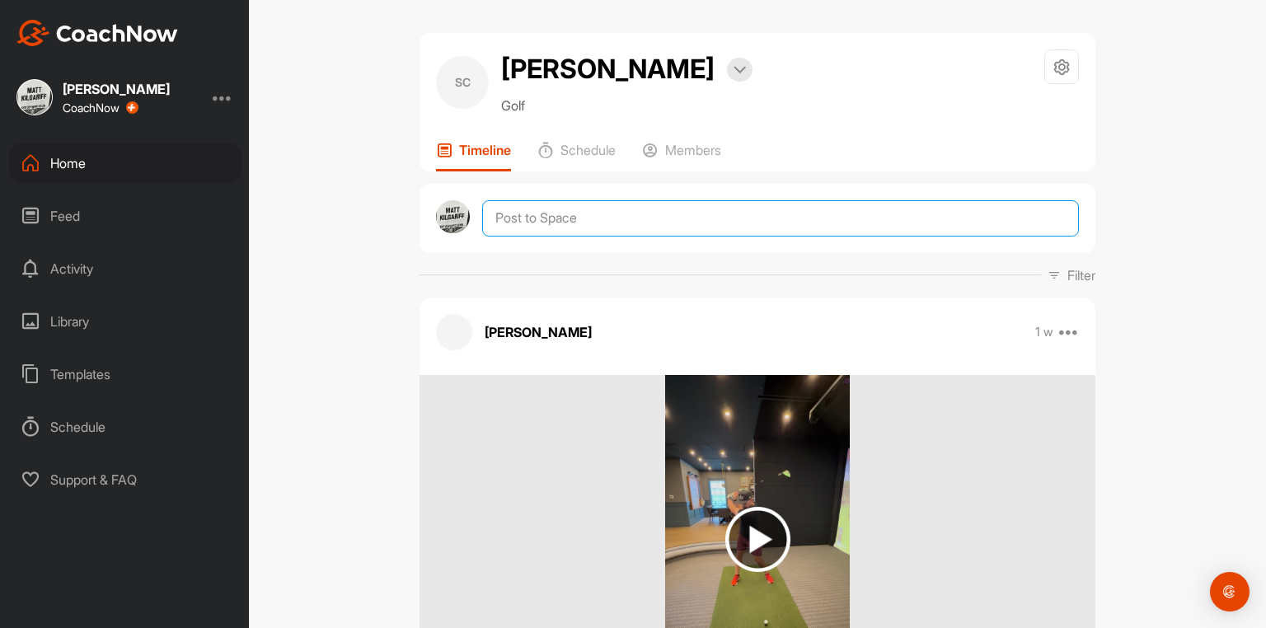
drag, startPoint x: 632, startPoint y: 240, endPoint x: 603, endPoint y: 279, distance: 49.0
click at [632, 237] on textarea at bounding box center [780, 218] width 597 height 36
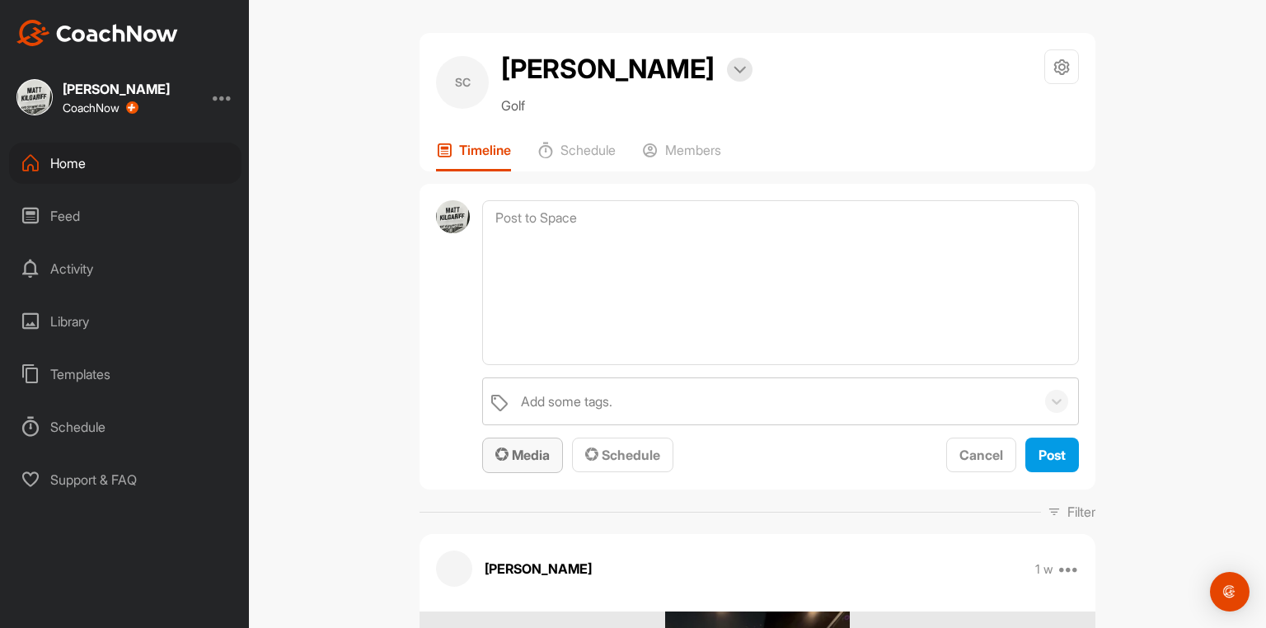
click at [532, 463] on span "Media" at bounding box center [522, 455] width 54 height 16
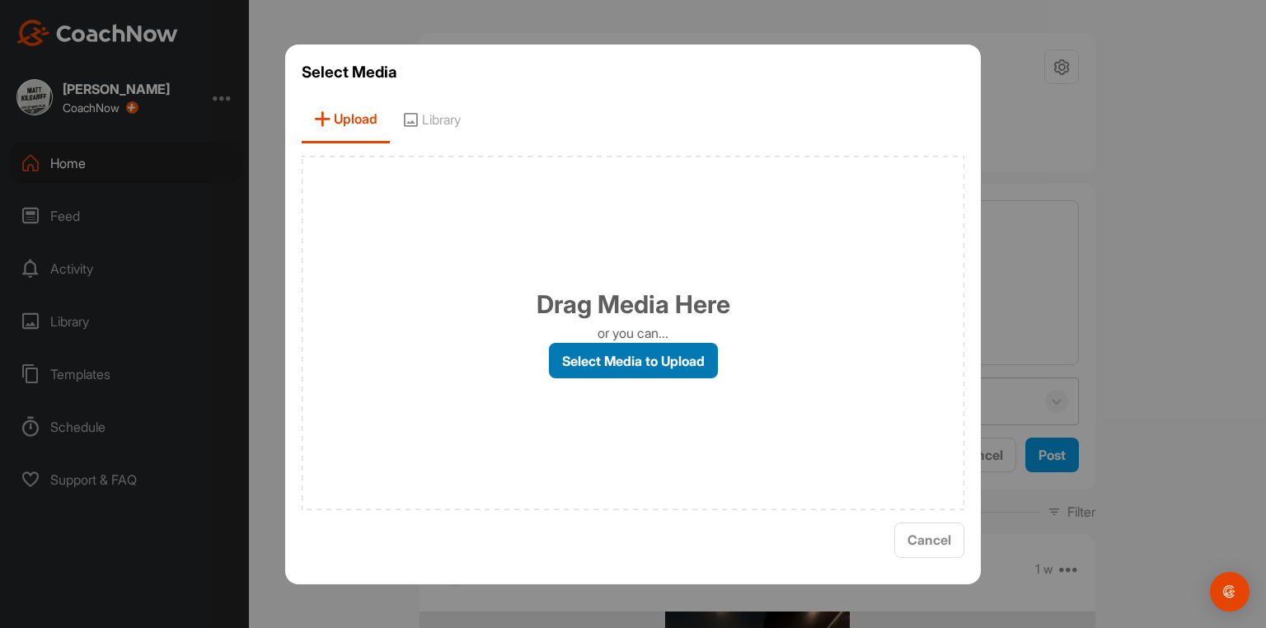
click at [624, 364] on label "Select Media to Upload" at bounding box center [633, 360] width 169 height 35
click at [0, 0] on input "Select Media to Upload" at bounding box center [0, 0] width 0 height 0
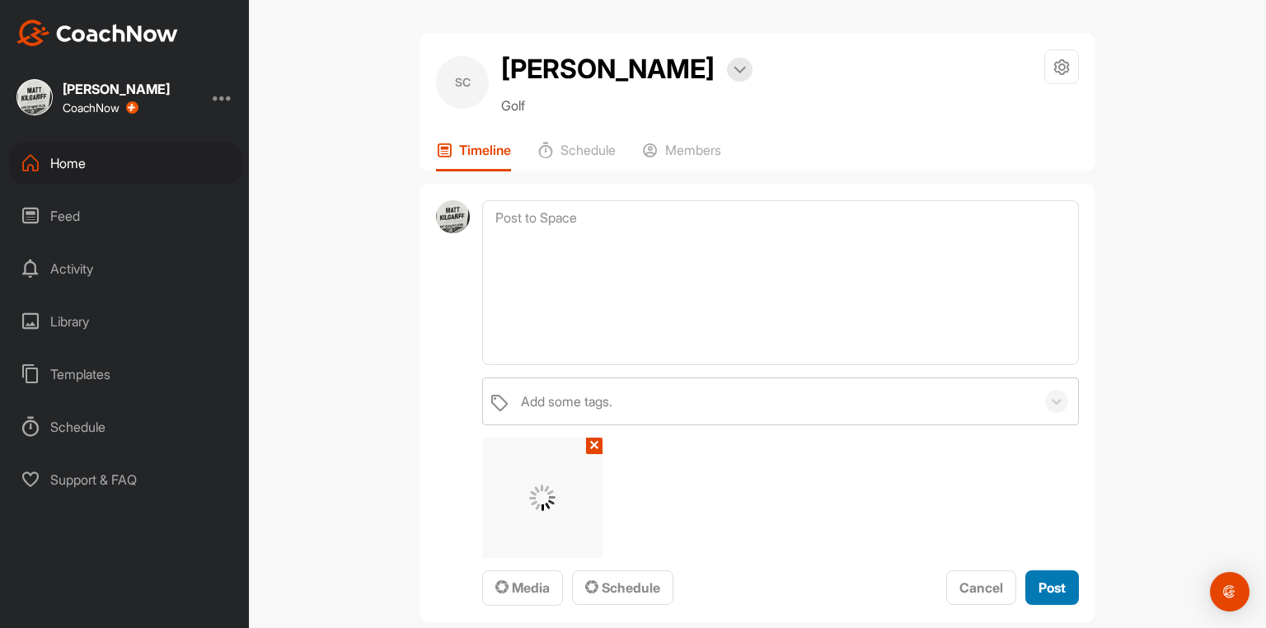
click at [1039, 596] on span "Post" at bounding box center [1052, 588] width 27 height 16
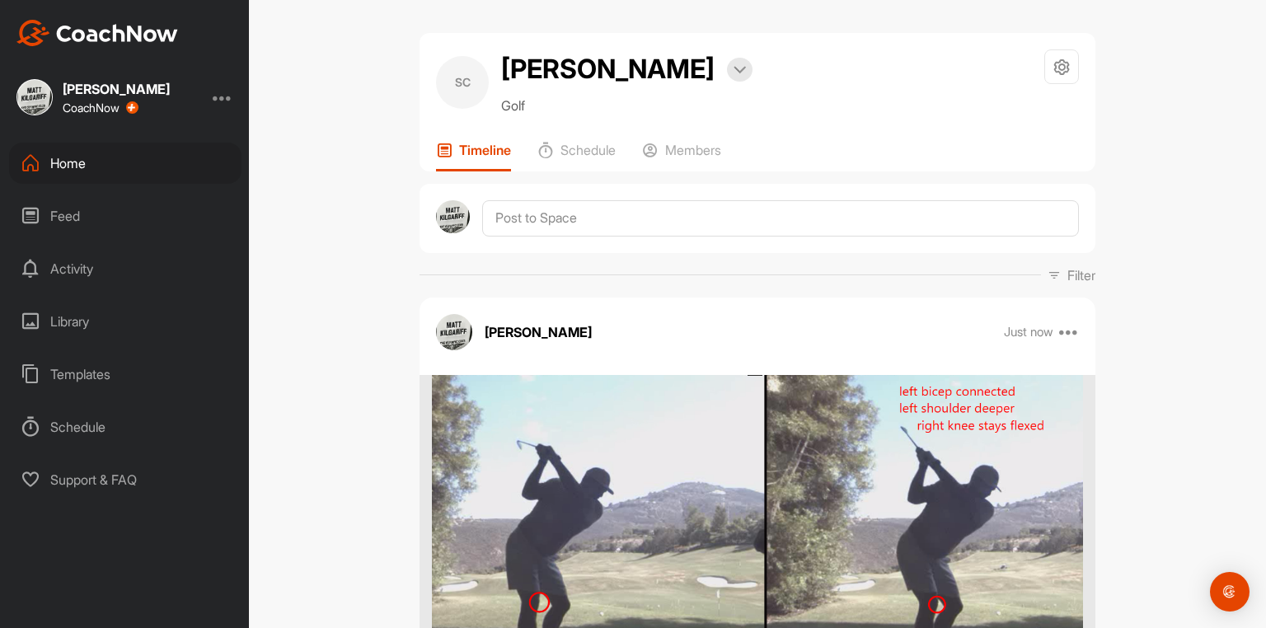
drag, startPoint x: 650, startPoint y: 199, endPoint x: 640, endPoint y: 211, distance: 16.4
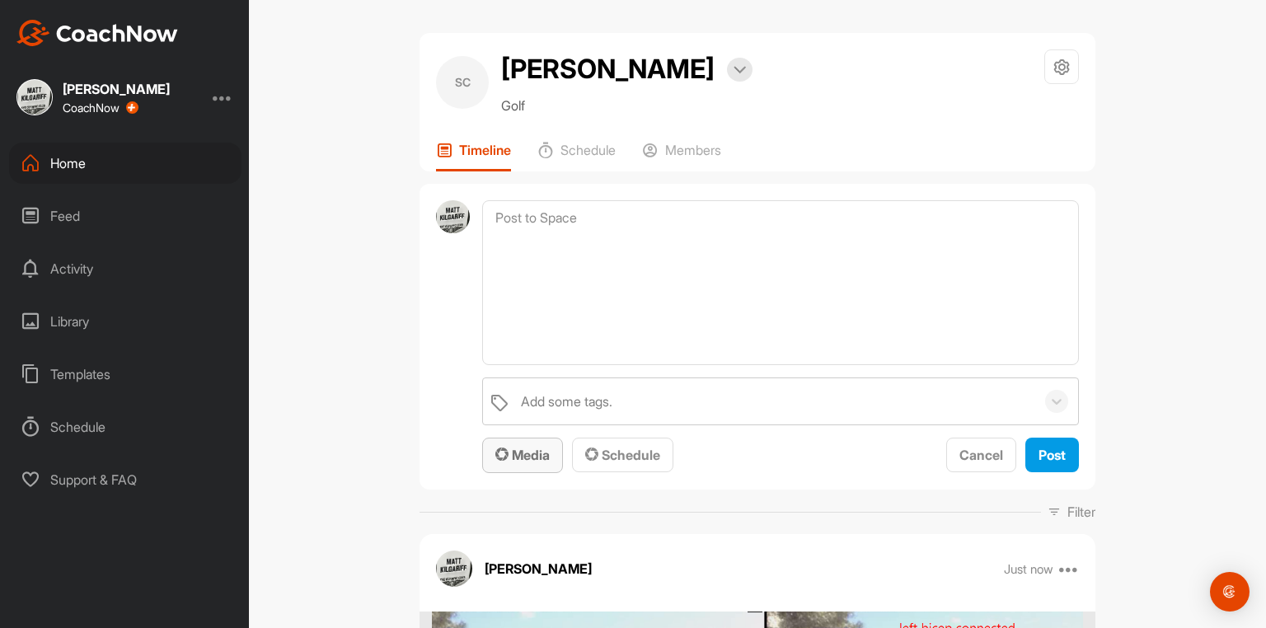
click at [520, 463] on span "Media" at bounding box center [522, 455] width 54 height 16
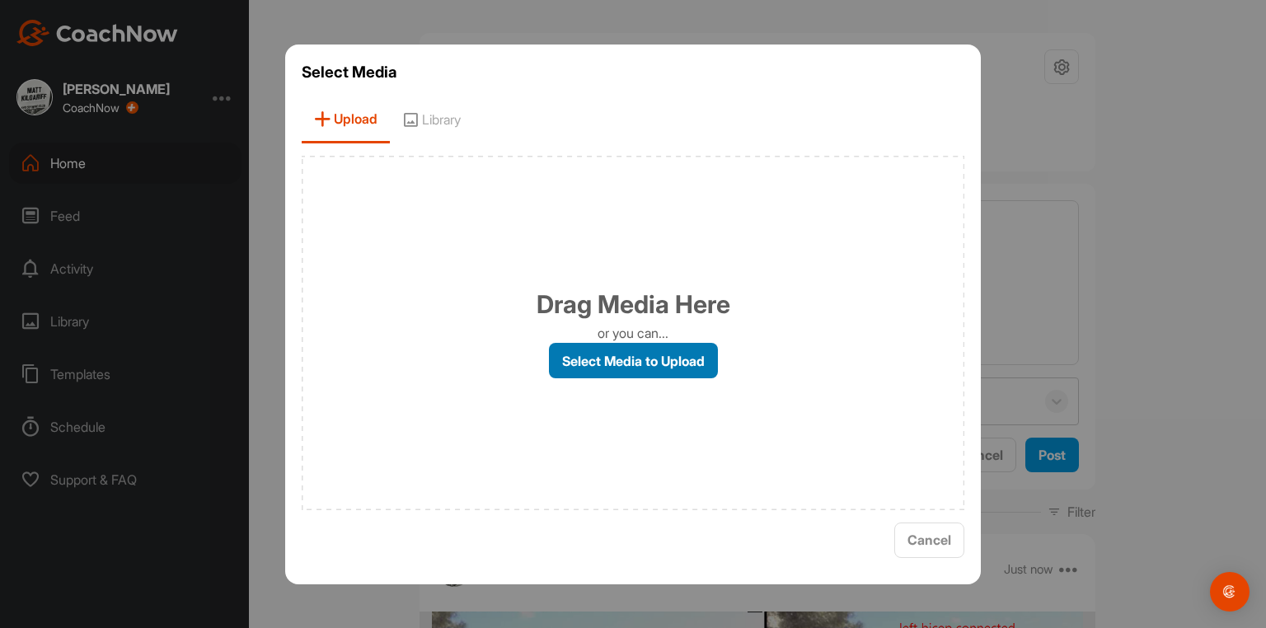
click at [617, 363] on label "Select Media to Upload" at bounding box center [633, 360] width 169 height 35
click at [0, 0] on input "Select Media to Upload" at bounding box center [0, 0] width 0 height 0
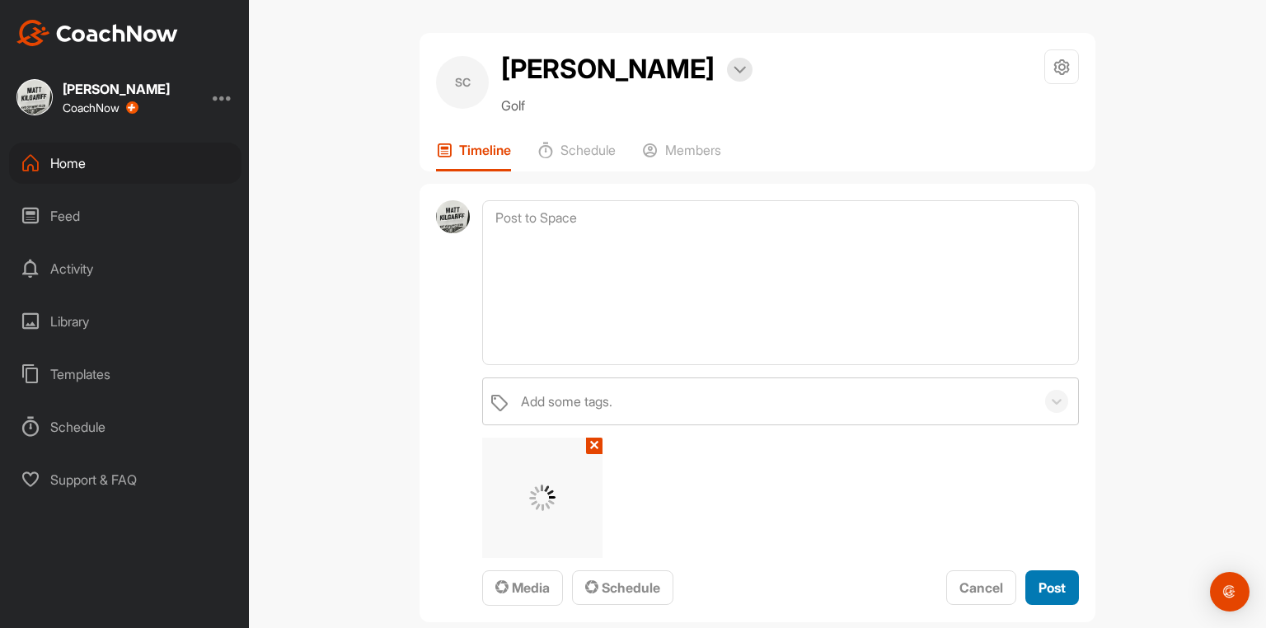
click at [1048, 596] on span "Post" at bounding box center [1052, 588] width 27 height 16
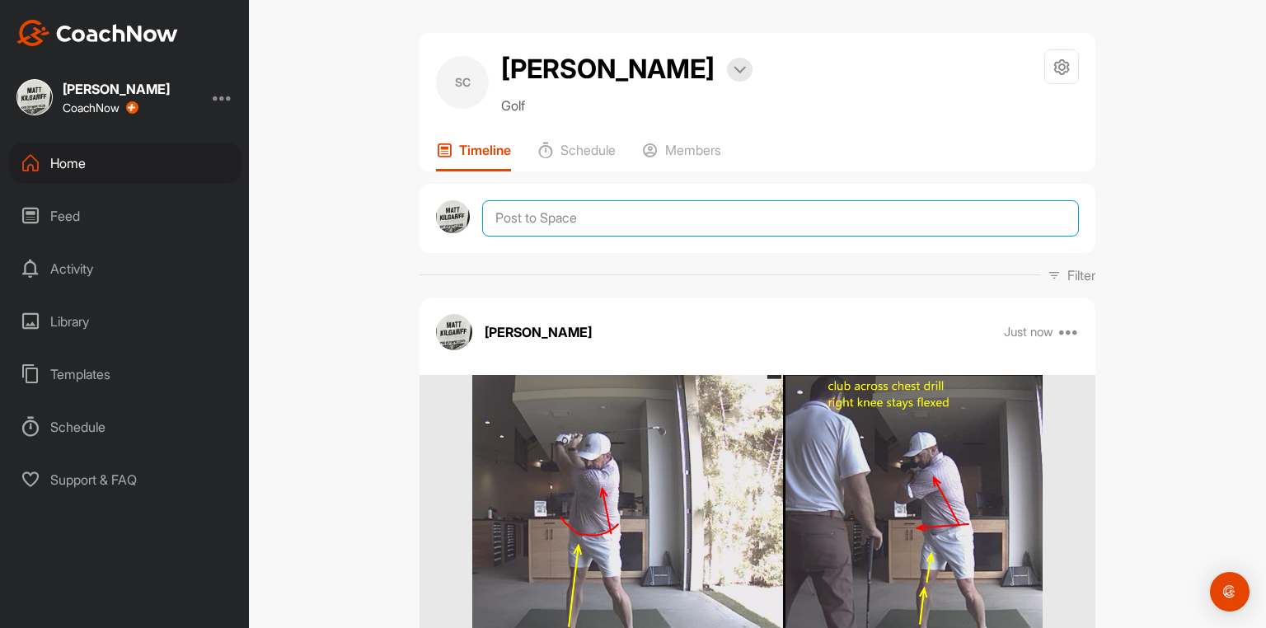
click at [615, 234] on textarea at bounding box center [780, 218] width 597 height 36
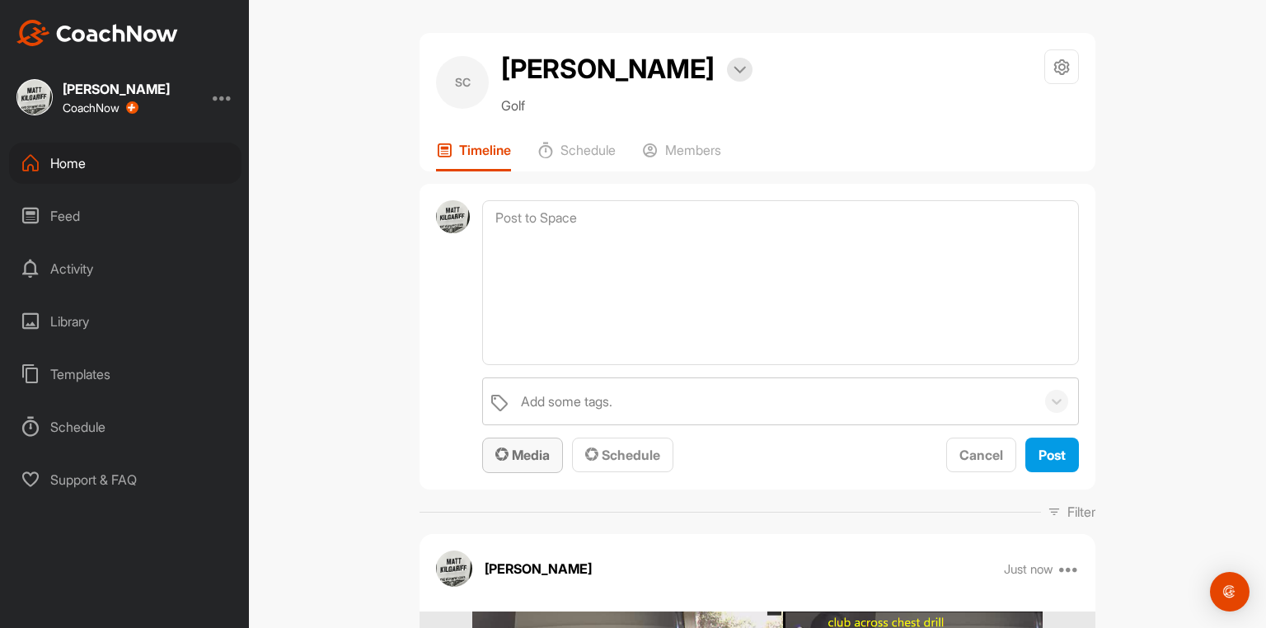
click at [524, 463] on span "Media" at bounding box center [522, 455] width 54 height 16
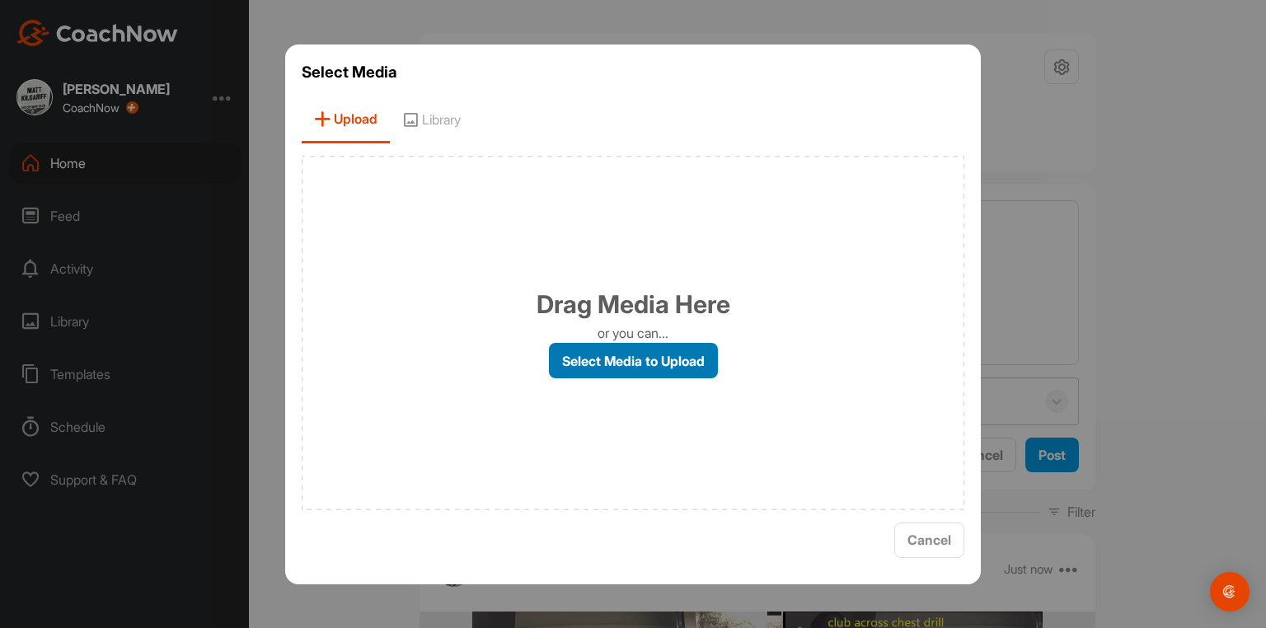
click at [625, 361] on label "Select Media to Upload" at bounding box center [633, 360] width 169 height 35
click at [0, 0] on input "Select Media to Upload" at bounding box center [0, 0] width 0 height 0
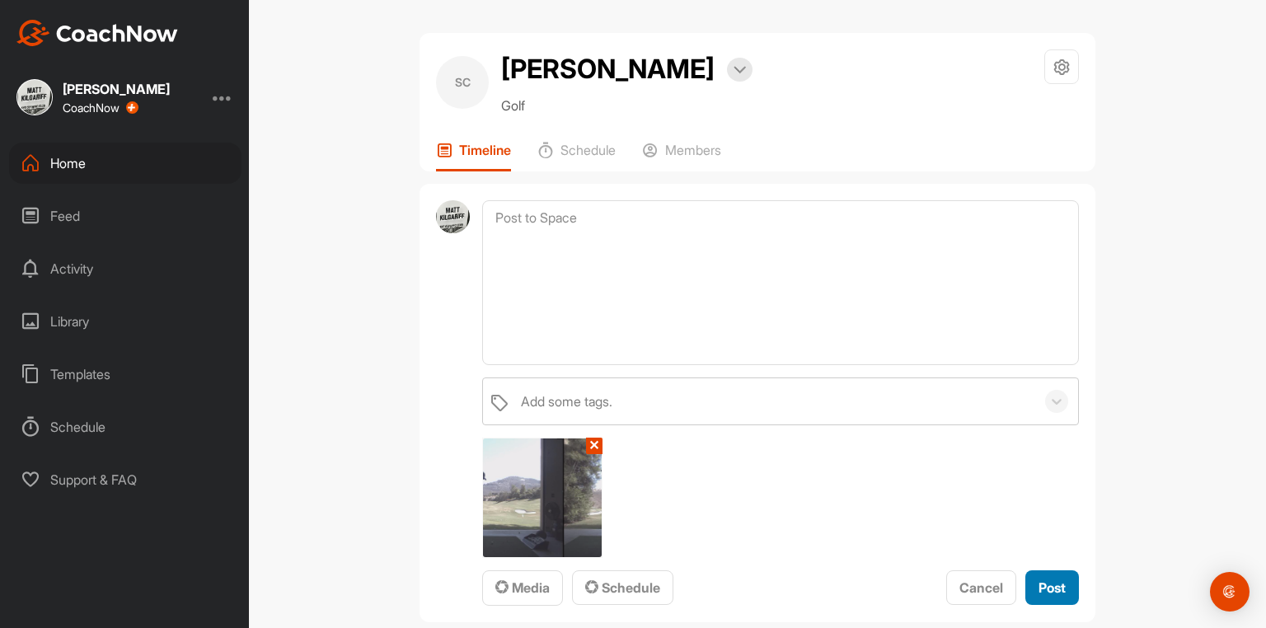
click at [1039, 598] on div "Post" at bounding box center [1052, 588] width 27 height 20
